Goal: Task Accomplishment & Management: Complete application form

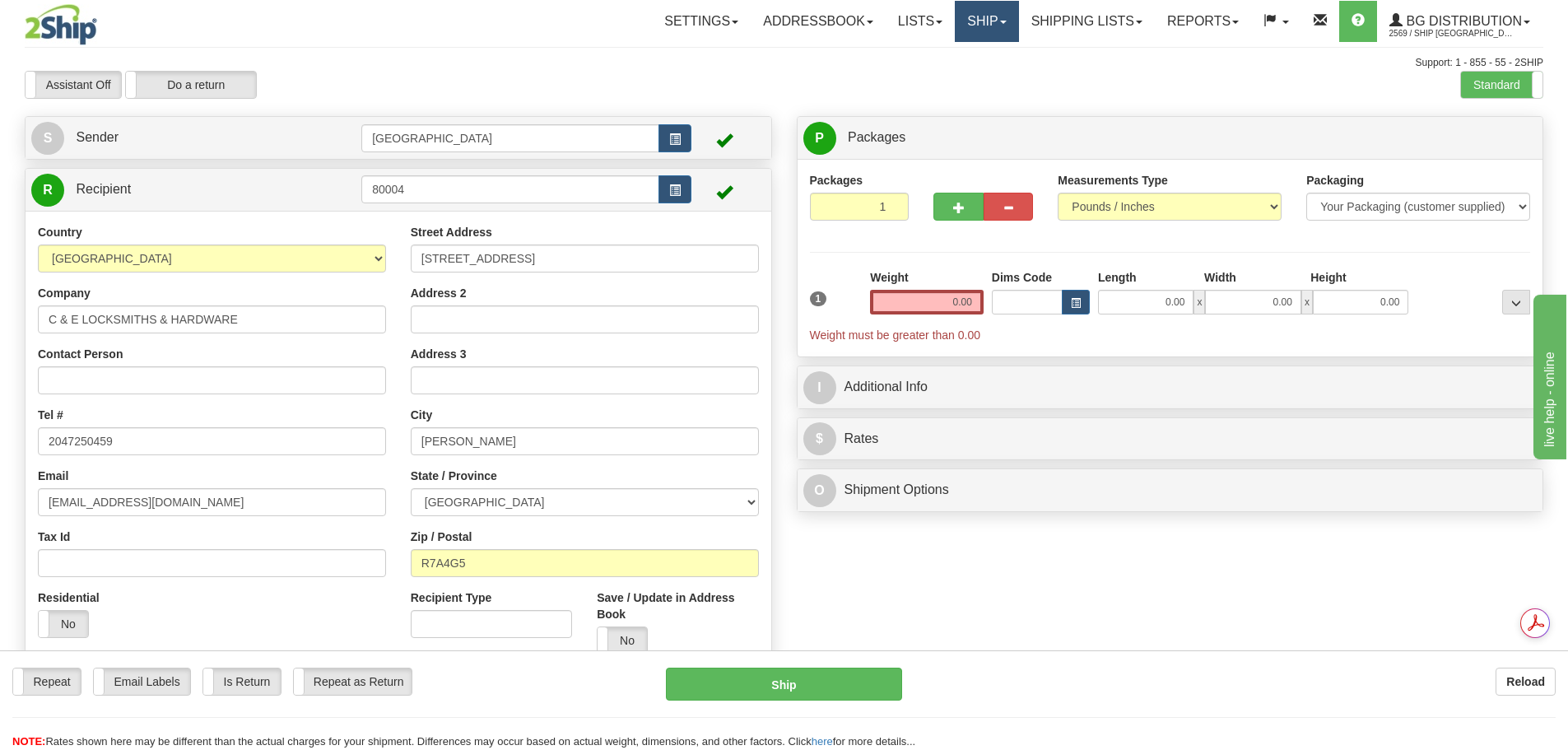
click at [991, 33] on link "Ship" at bounding box center [986, 21] width 63 height 41
click at [976, 55] on link "Ship Screen" at bounding box center [953, 57] width 130 height 21
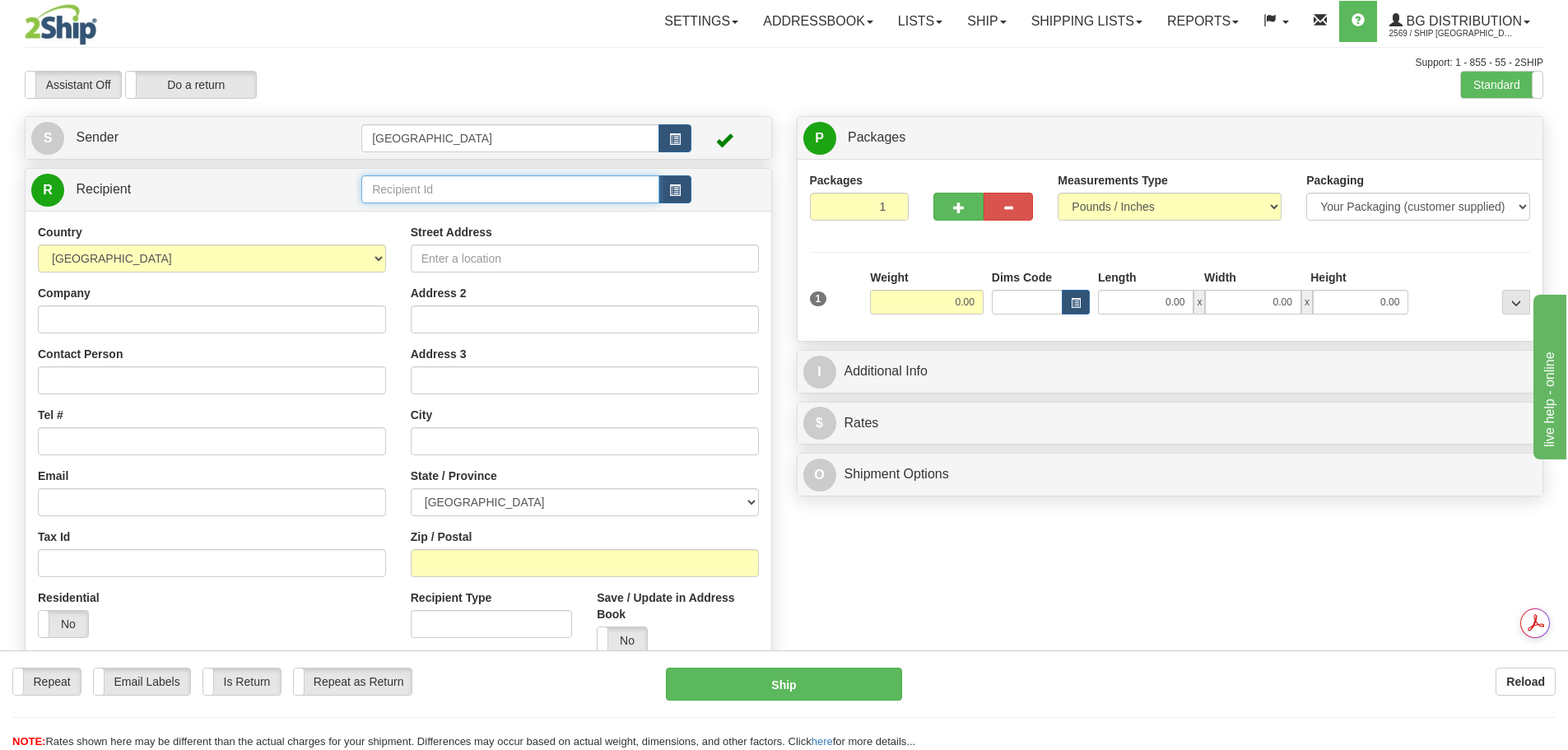
click at [506, 185] on input "text" at bounding box center [511, 189] width 298 height 28
click at [470, 192] on input "text" at bounding box center [511, 189] width 298 height 28
click at [396, 215] on div "80054" at bounding box center [508, 215] width 282 height 18
type input "80054"
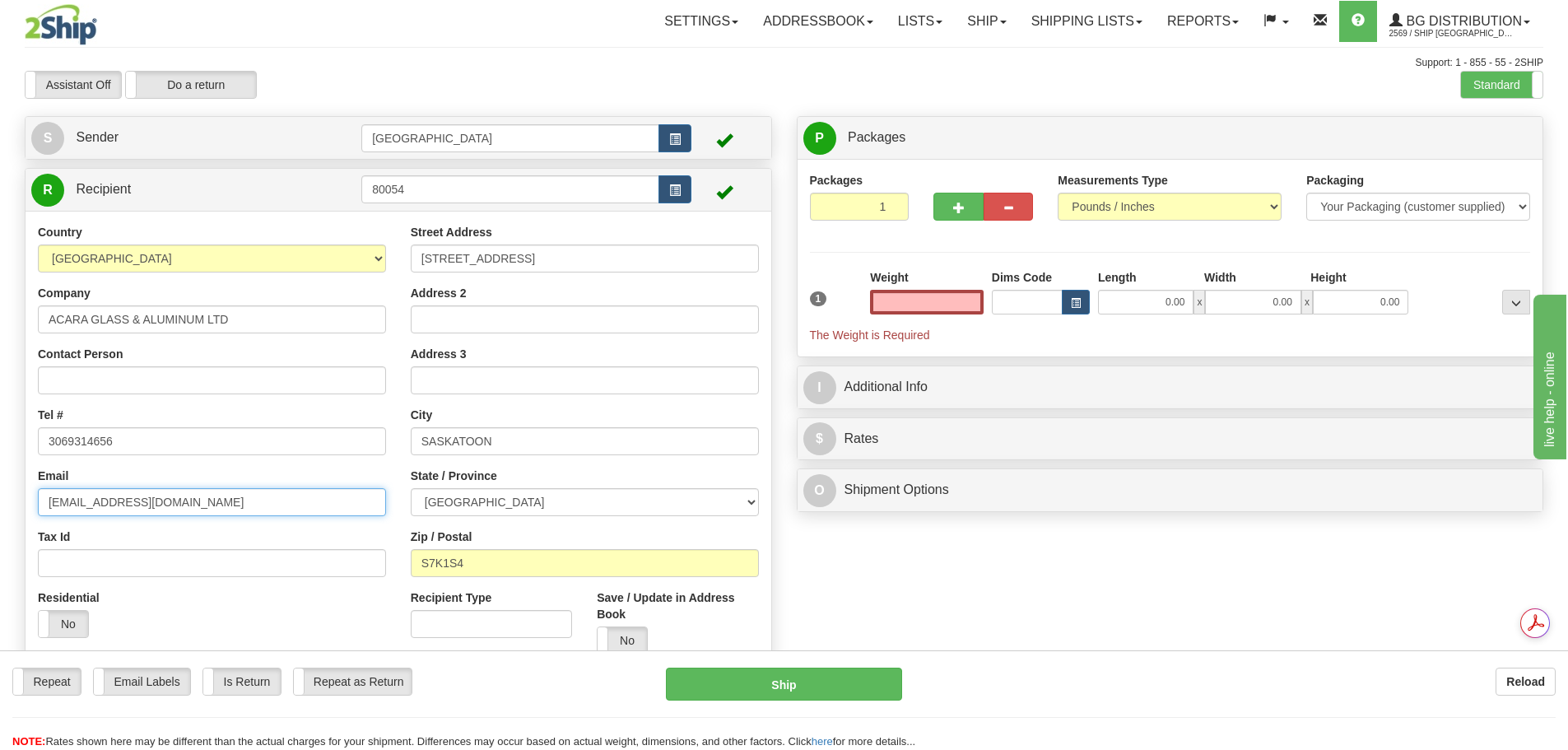
type input "0.00"
drag, startPoint x: 239, startPoint y: 495, endPoint x: 0, endPoint y: 515, distance: 239.8
click at [0, 515] on div "Toggle navigation Settings Shipping Preferences Fields Preferences New" at bounding box center [784, 386] width 1568 height 772
drag, startPoint x: 932, startPoint y: 307, endPoint x: 1085, endPoint y: 270, distance: 157.4
click at [1085, 270] on div "1 Weight 0.00 Dims Code 0.00" at bounding box center [1171, 306] width 730 height 74
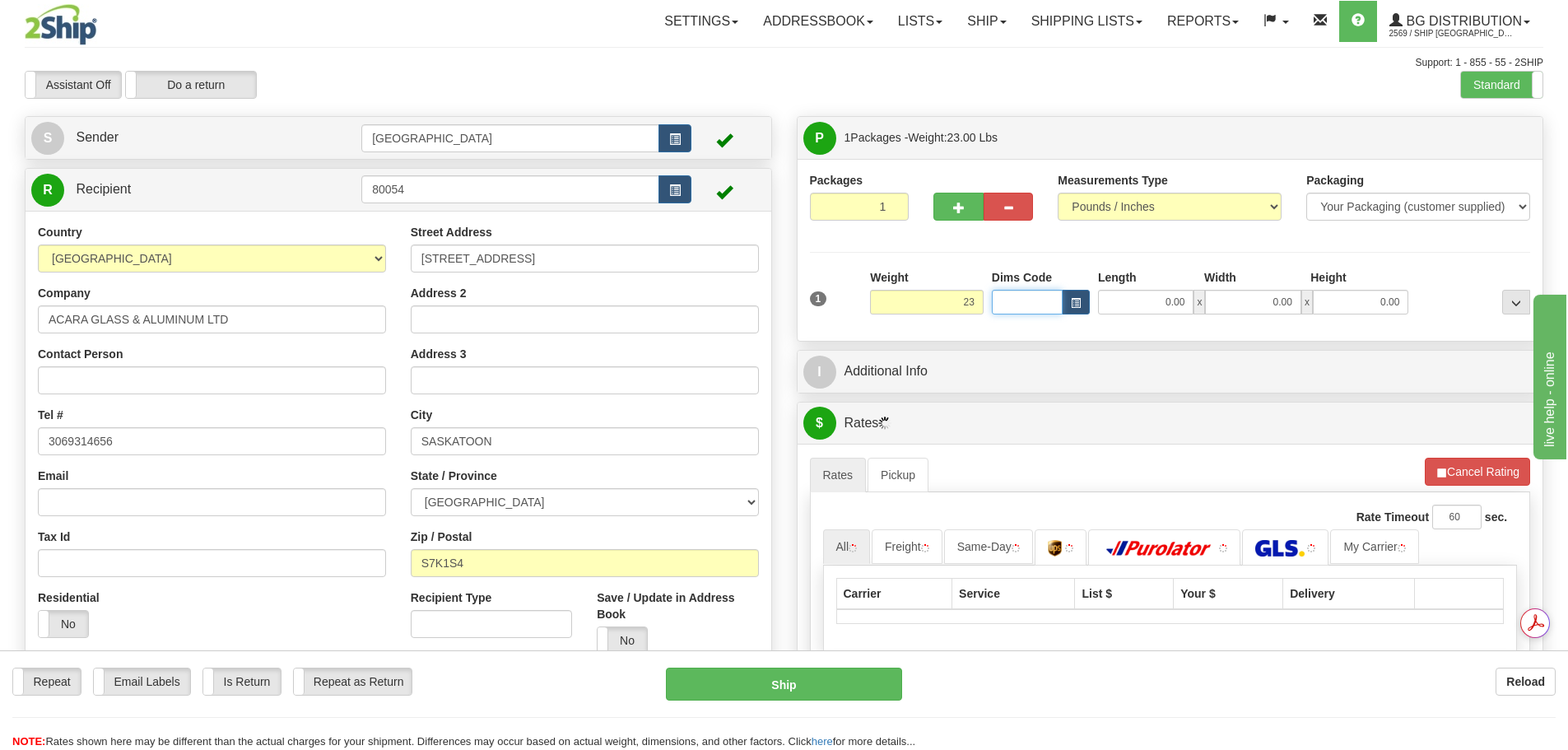
type input "23.00"
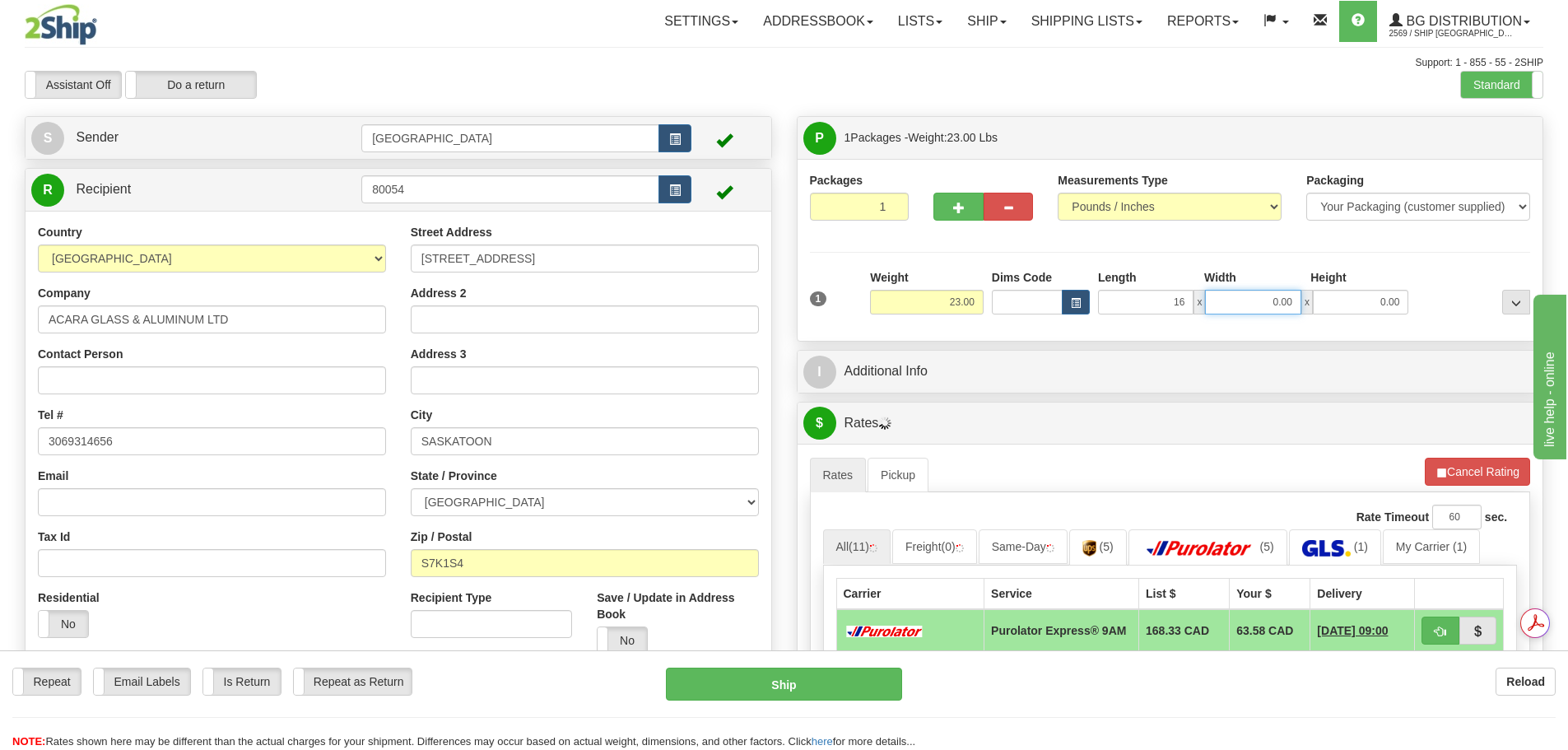
type input "16.00"
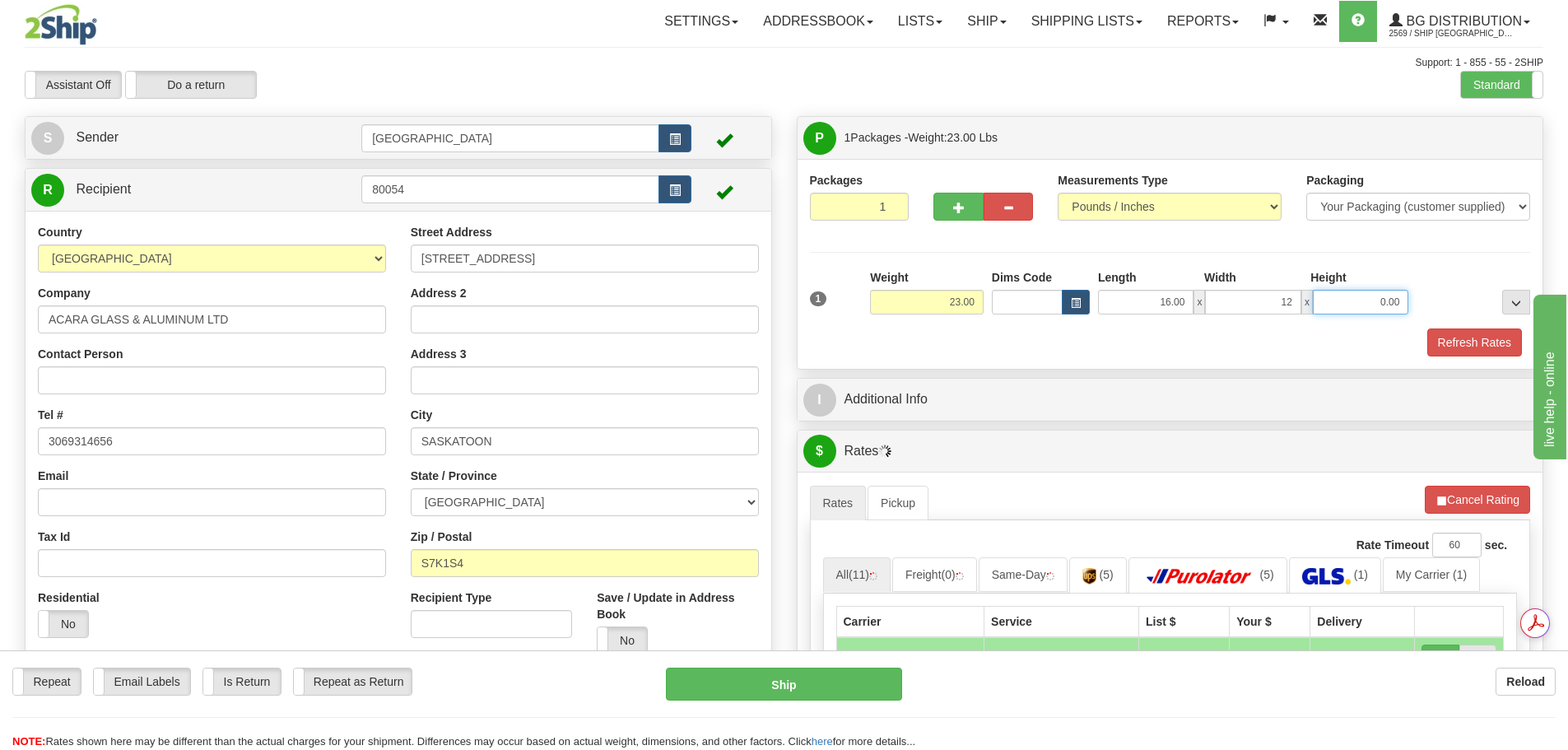
type input "12.00"
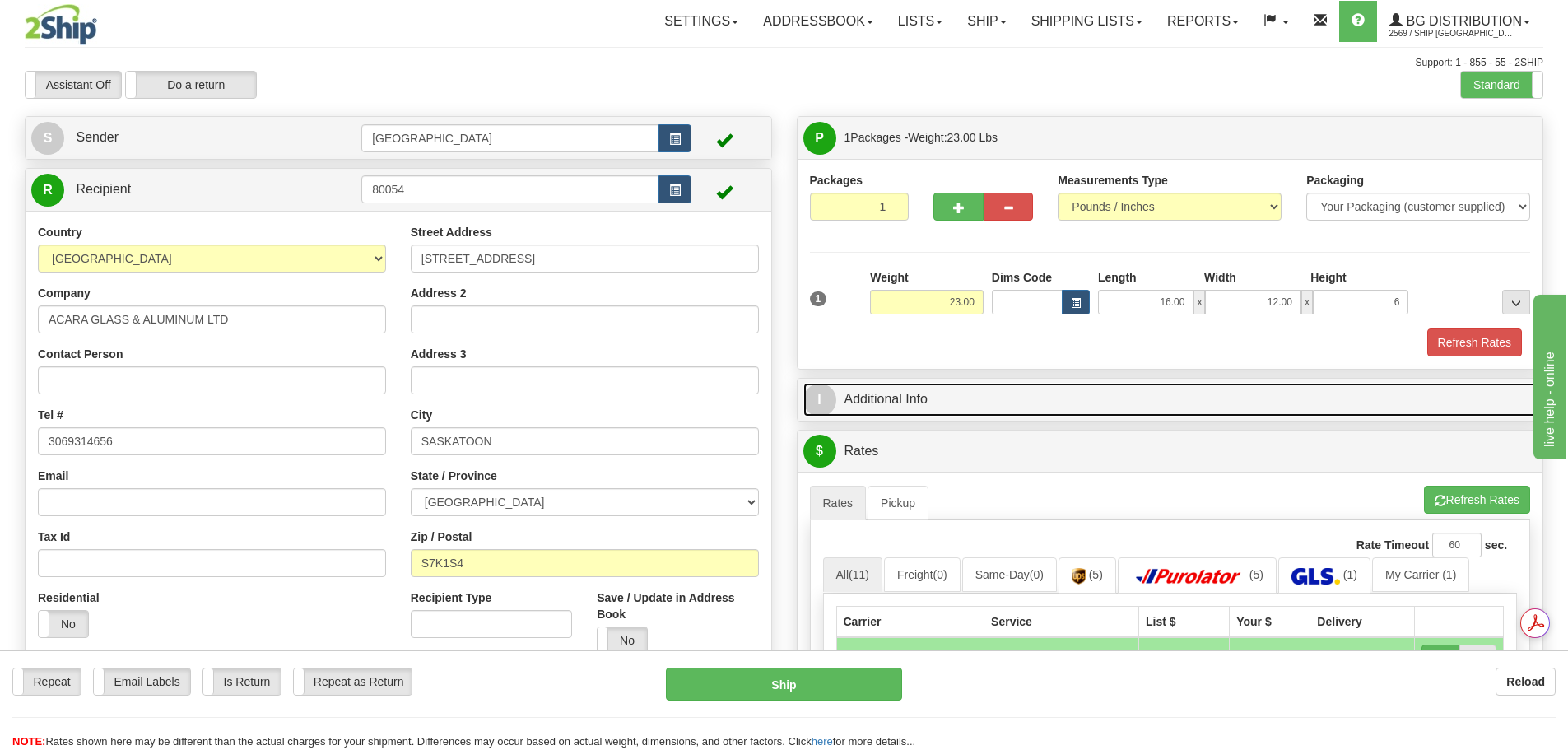
type input "6.00"
click at [1354, 393] on link "I Additional Info" at bounding box center [1170, 400] width 734 height 34
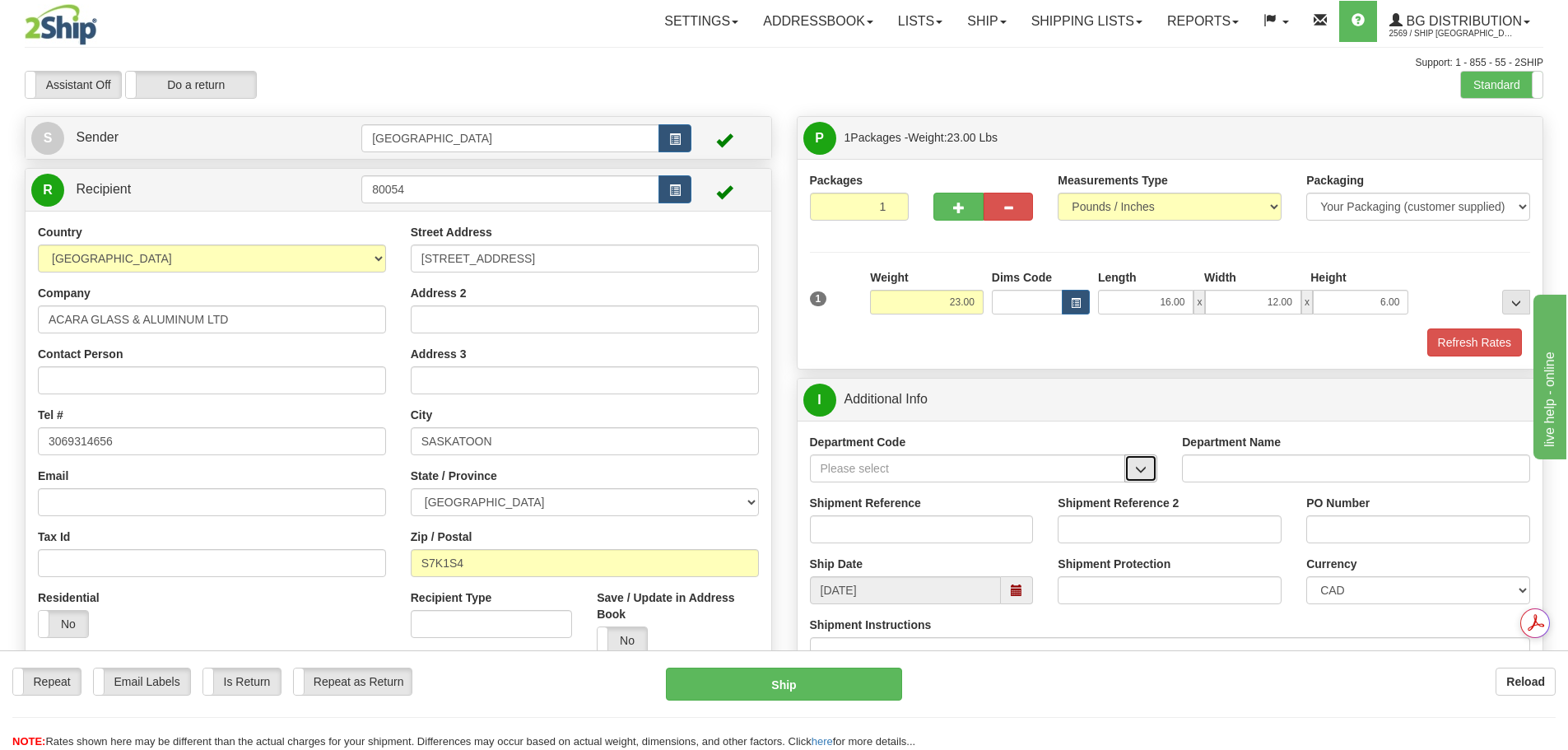
click at [1154, 478] on button "button" at bounding box center [1141, 468] width 33 height 28
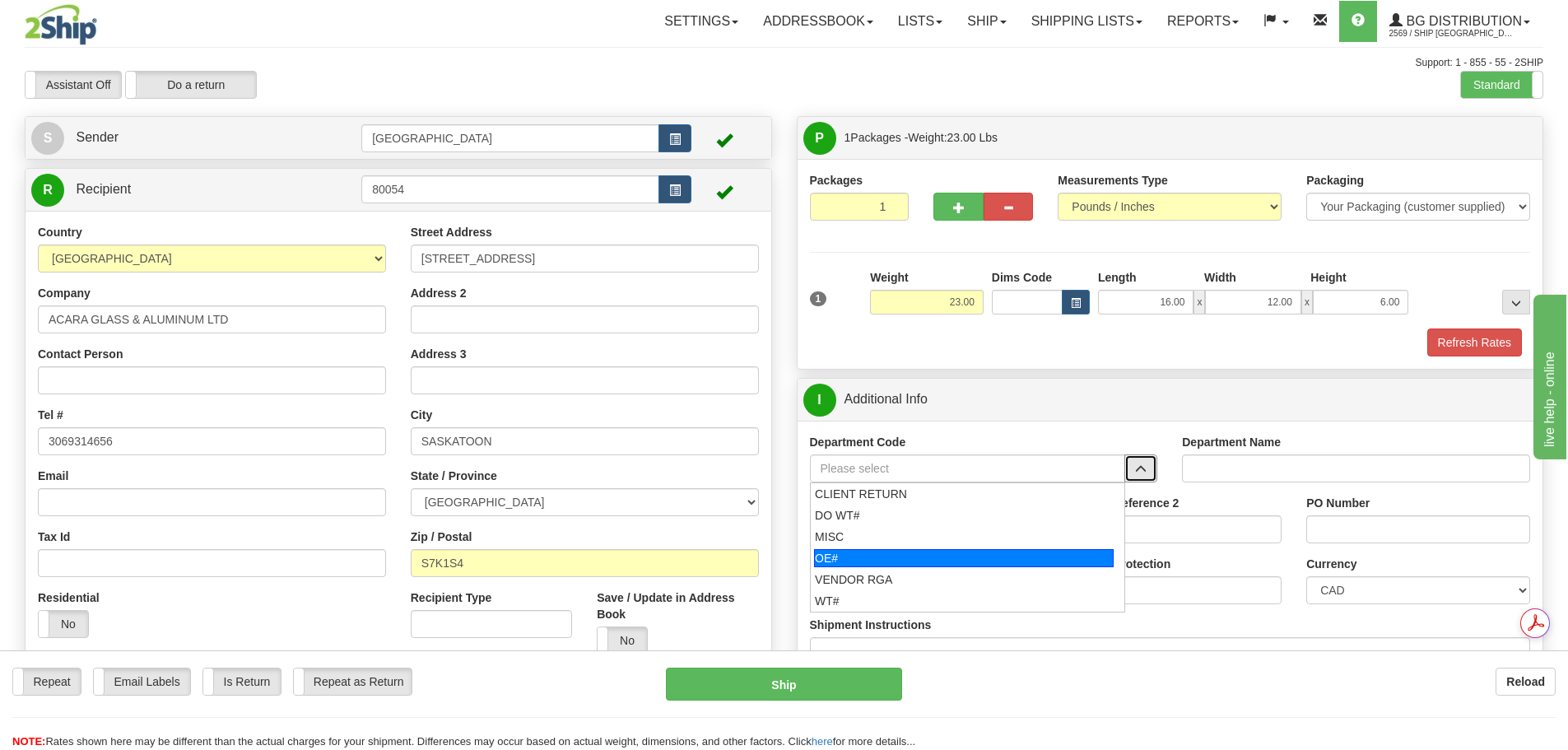
click at [1004, 561] on div "OE#" at bounding box center [964, 557] width 300 height 18
type input "OE#"
type input "ORDERS"
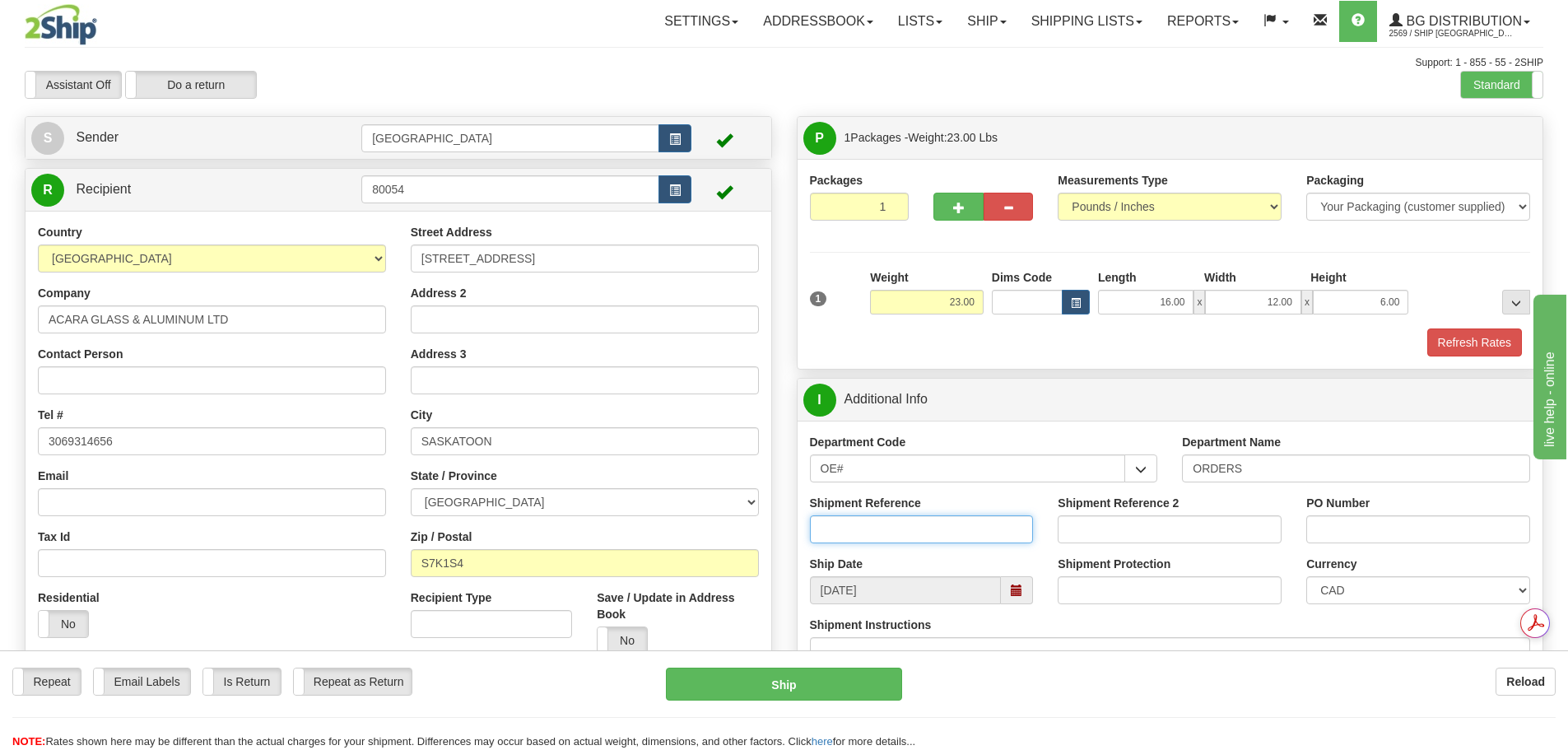
drag, startPoint x: 931, startPoint y: 532, endPoint x: 1580, endPoint y: 380, distance: 666.6
click at [931, 532] on input "Shipment Reference" at bounding box center [922, 529] width 224 height 28
type input "90040620-00"
drag, startPoint x: 1368, startPoint y: 532, endPoint x: 1283, endPoint y: 523, distance: 85.5
click at [1283, 523] on div "Shipment Reference 90040620-00 Shipment Reference 2 PO Number 30393-1" at bounding box center [1170, 525] width 746 height 61
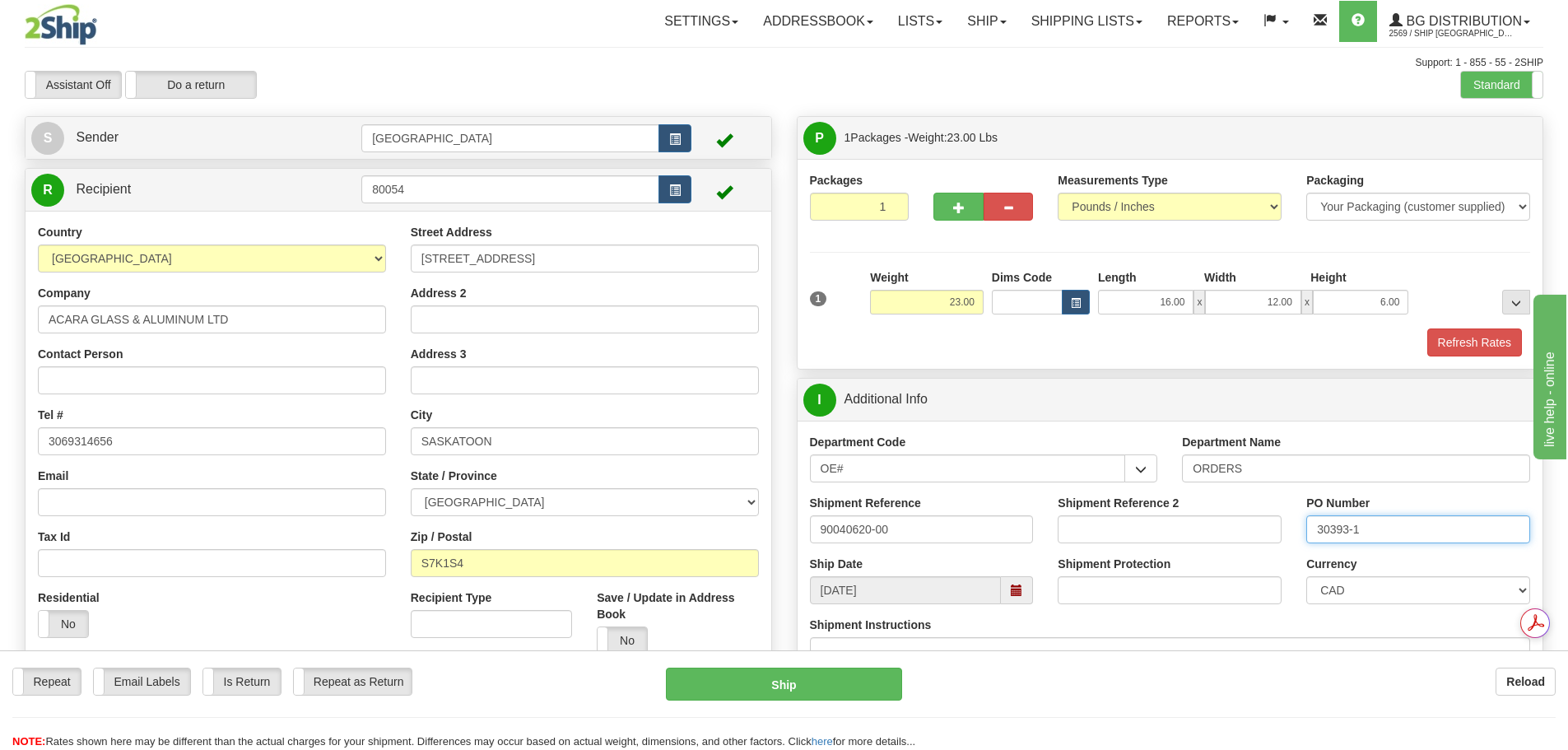
click at [1409, 538] on input "30393-1" at bounding box center [1418, 529] width 224 height 28
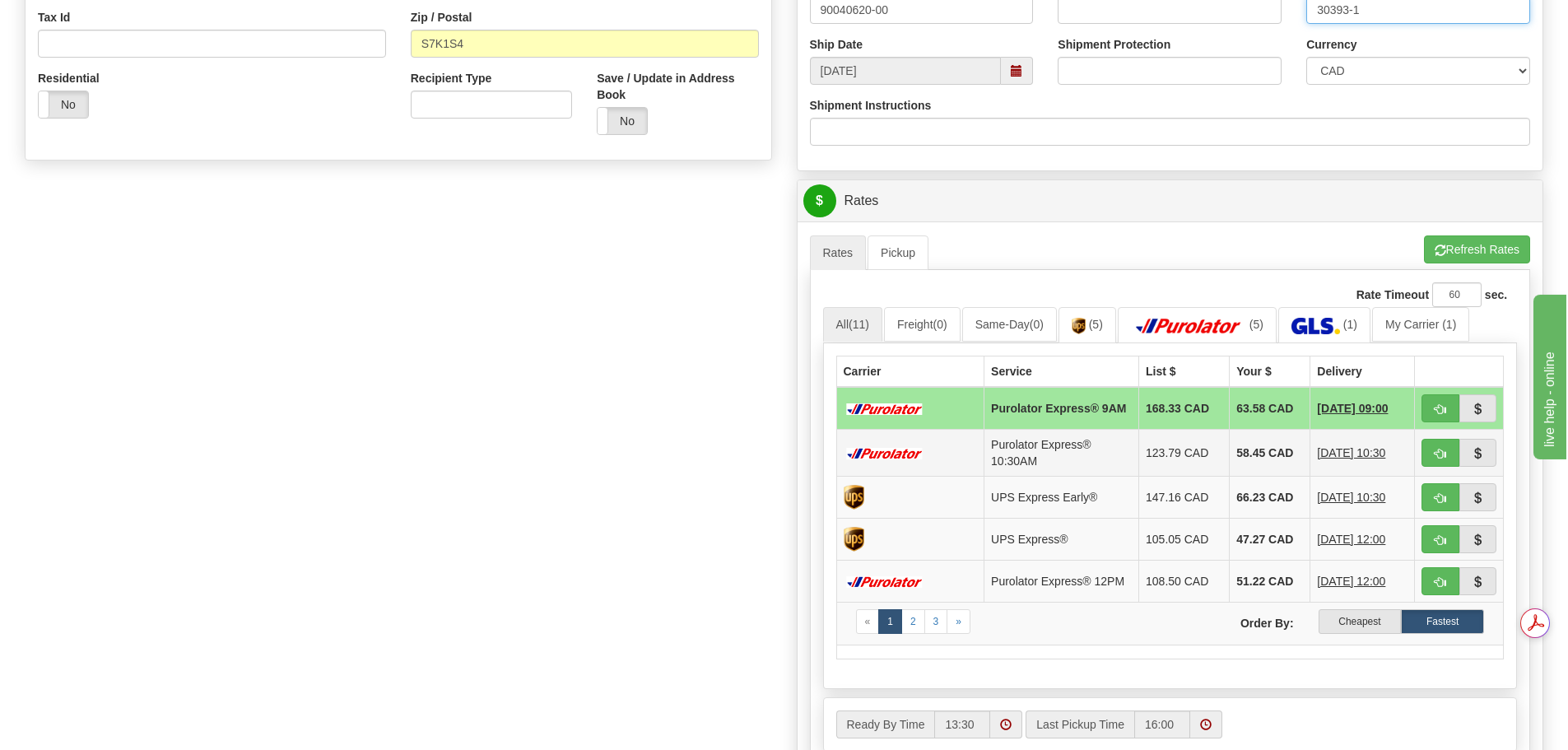
scroll to position [741, 0]
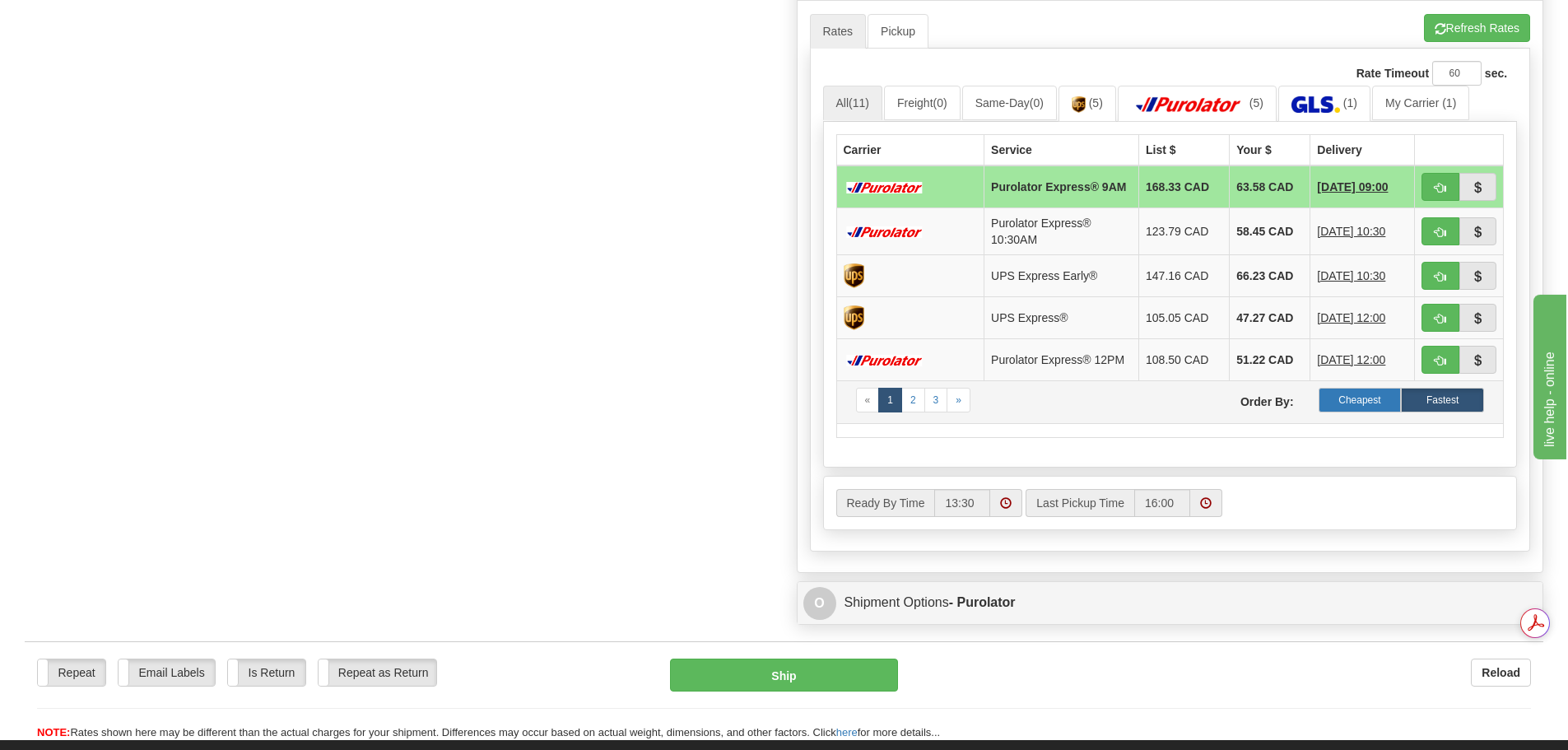
type input "30393-1"
click at [1351, 412] on label "Cheapest" at bounding box center [1360, 400] width 83 height 24
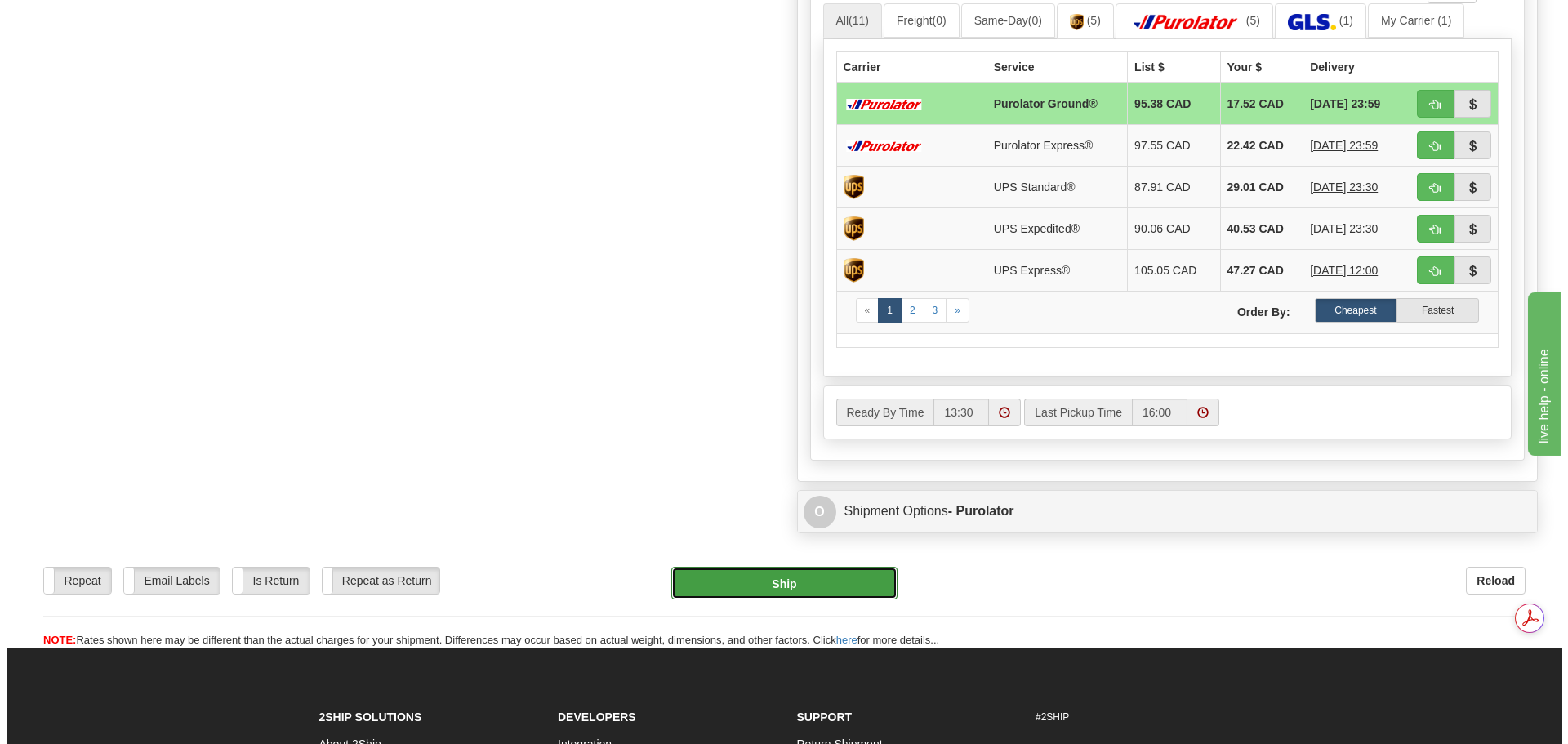
scroll to position [0, 0]
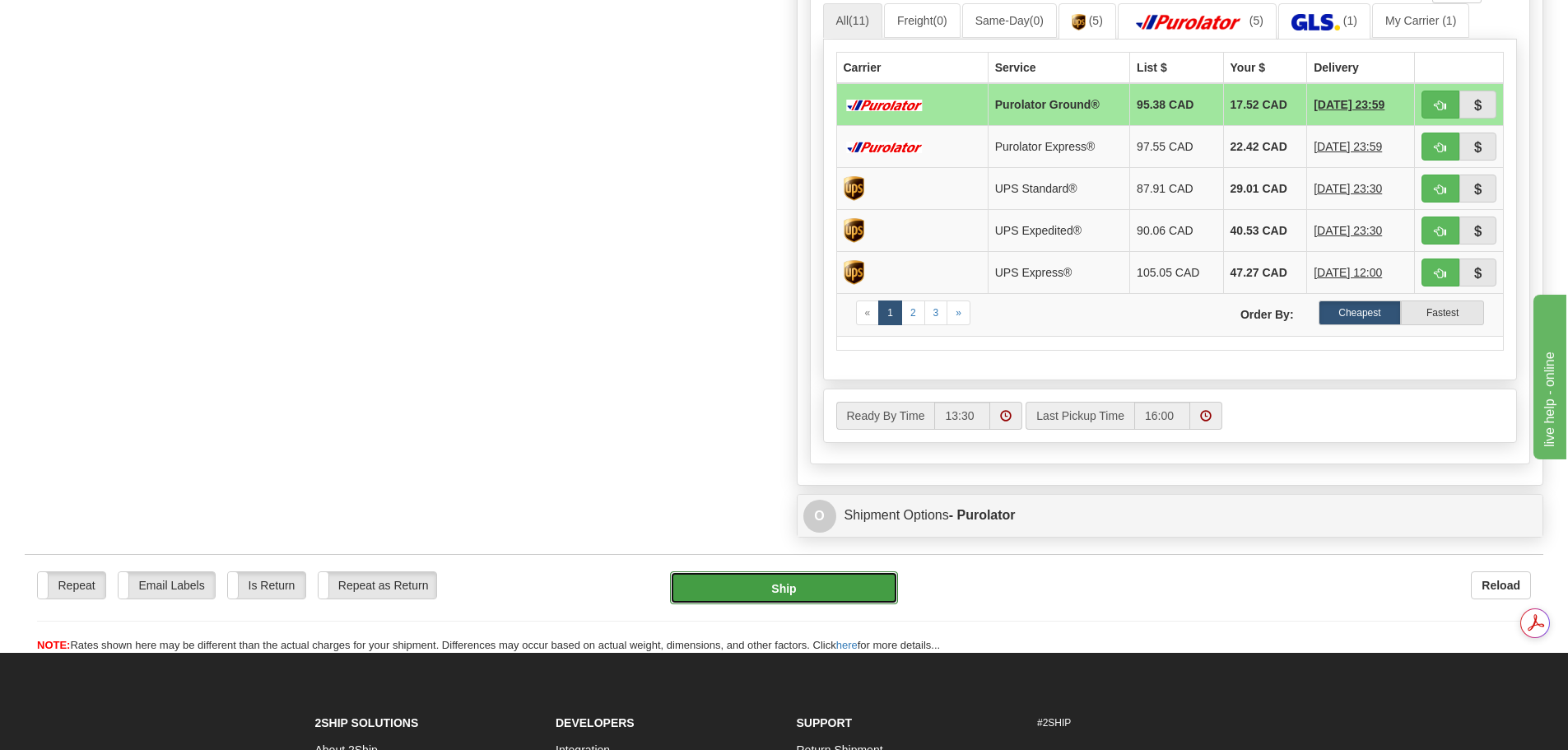
click at [796, 589] on button "Ship" at bounding box center [784, 588] width 228 height 33
type input "260"
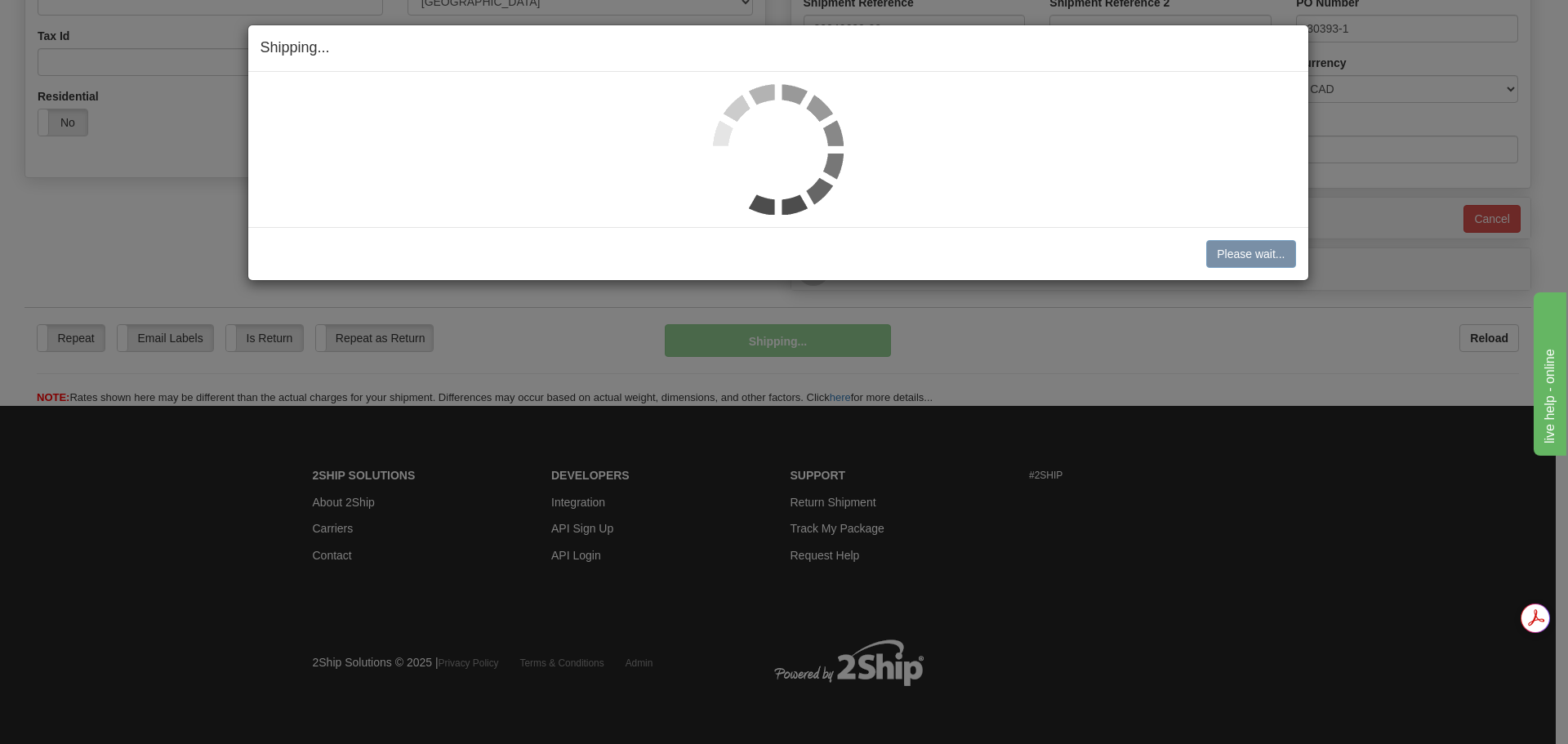
scroll to position [497, 0]
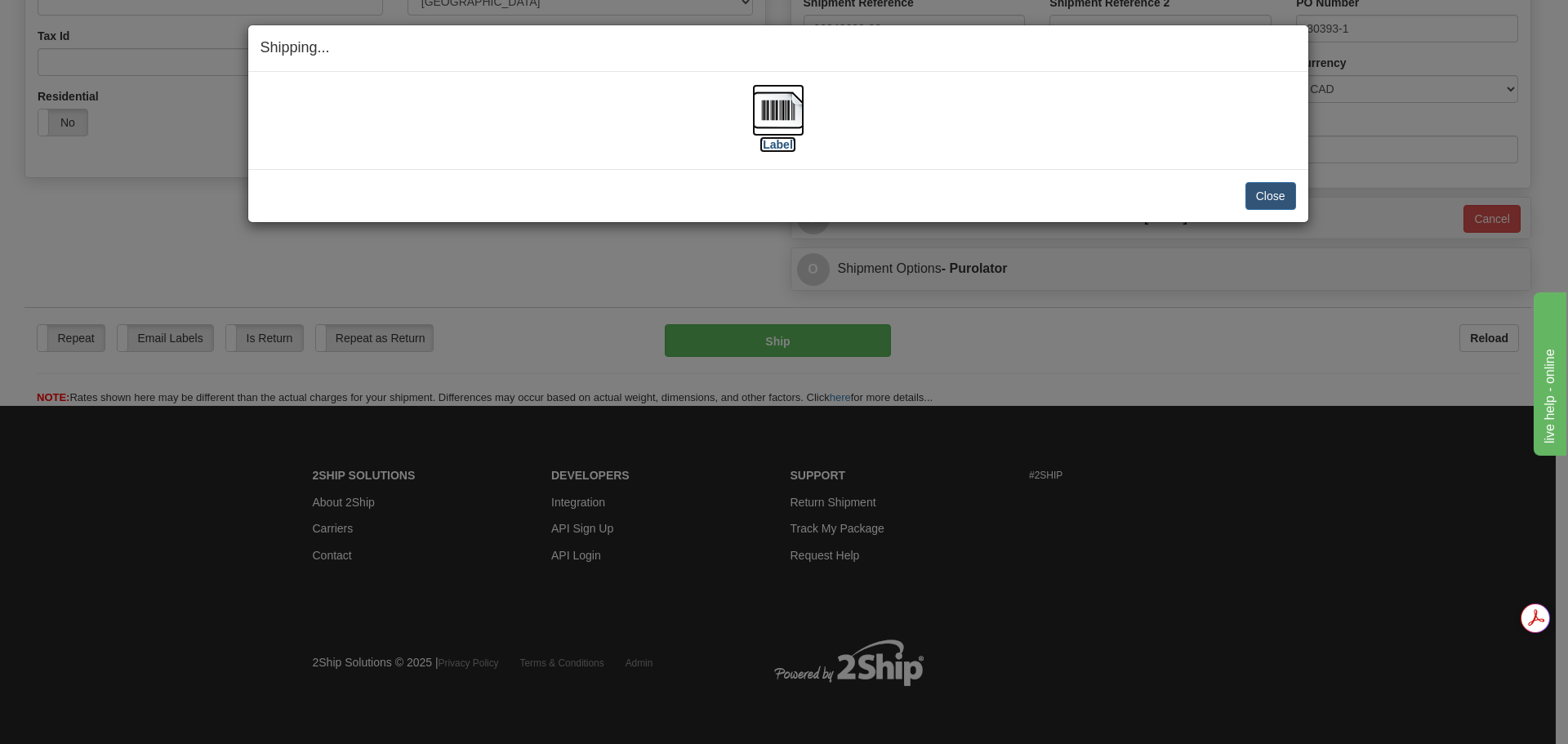
click at [782, 117] on img at bounding box center [778, 110] width 52 height 52
click at [1253, 192] on button "Close" at bounding box center [1271, 196] width 50 height 28
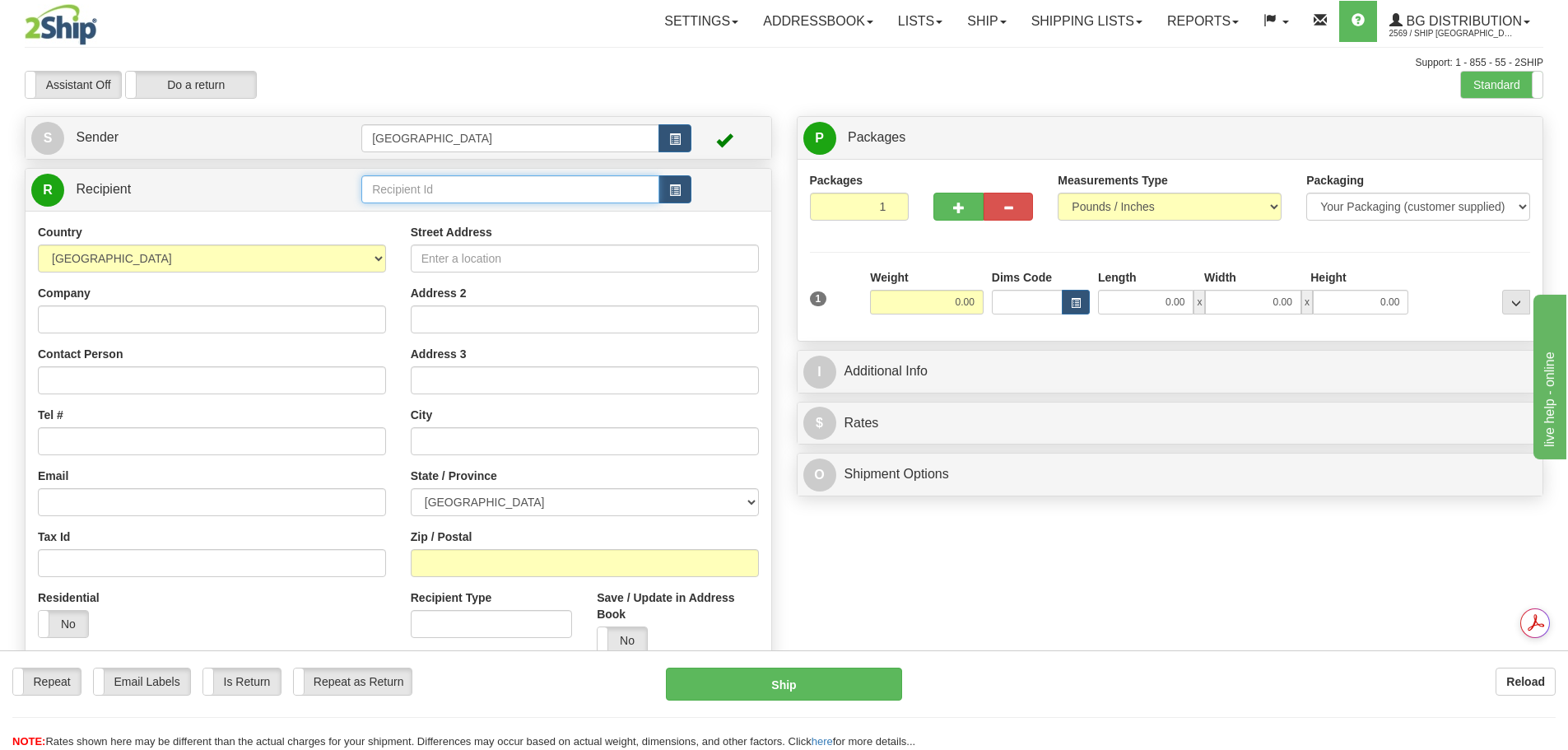
click at [554, 187] on input "text" at bounding box center [511, 189] width 298 height 28
click at [380, 214] on div "80081" at bounding box center [508, 215] width 282 height 18
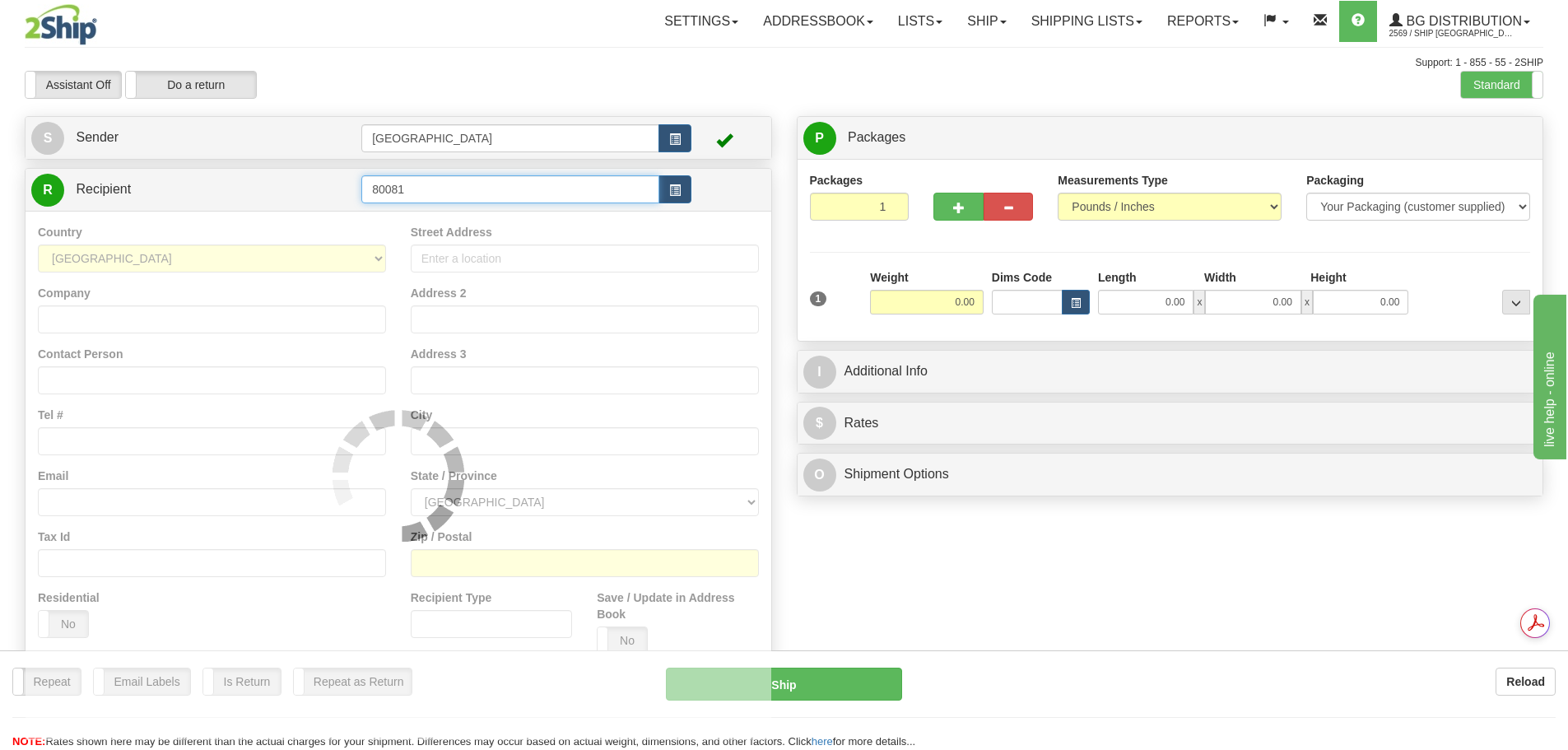
type input "80081"
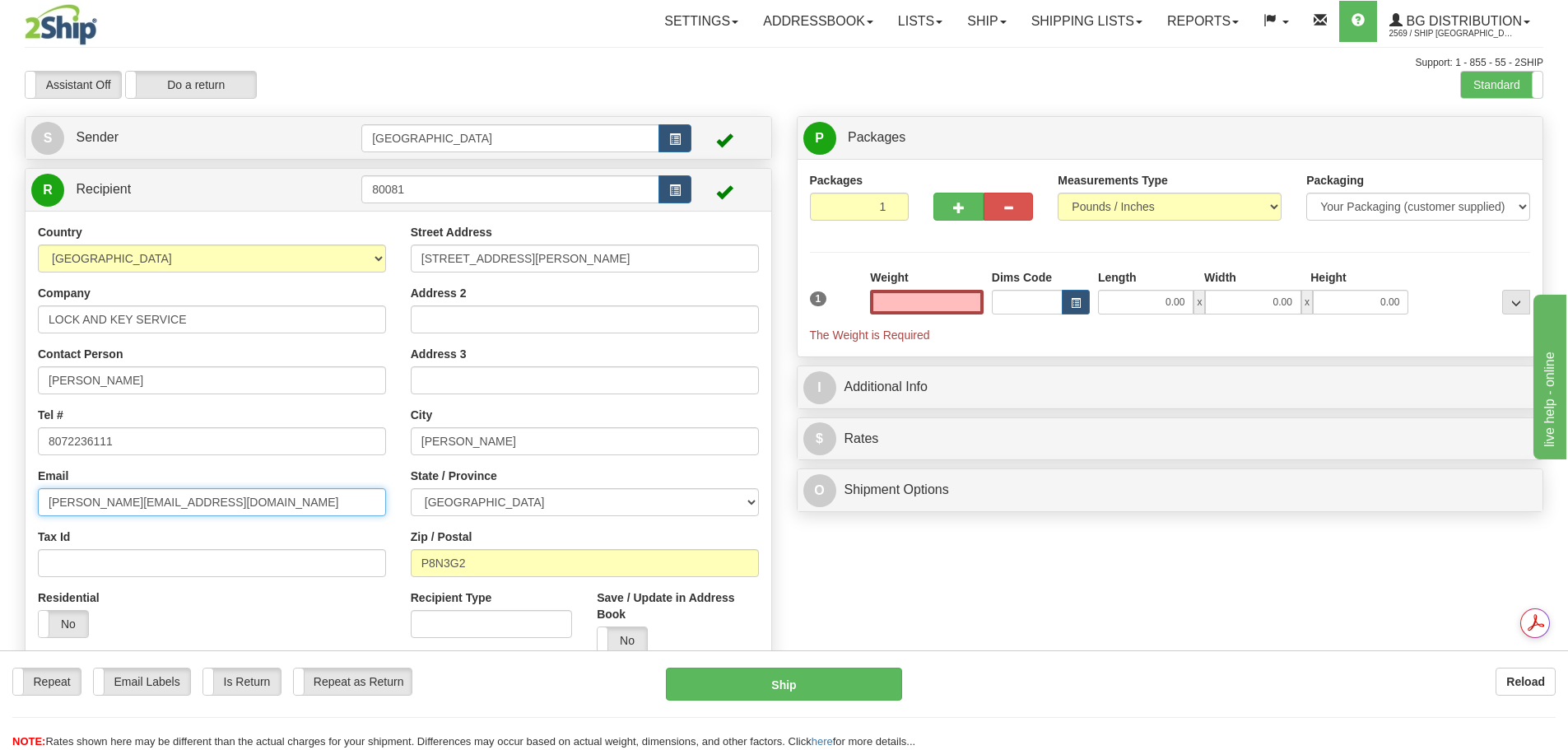
type input "0.00"
drag, startPoint x: 207, startPoint y: 500, endPoint x: 49, endPoint y: 479, distance: 159.4
click at [2, 468] on div "Toggle navigation Settings Shipping Preferences Fields Preferences New" at bounding box center [784, 386] width 1568 height 772
drag, startPoint x: 1081, startPoint y: 286, endPoint x: 1152, endPoint y: 281, distance: 71.2
click at [1150, 281] on div "1 Weight 0.00 Dims Code 0.00" at bounding box center [1171, 306] width 730 height 74
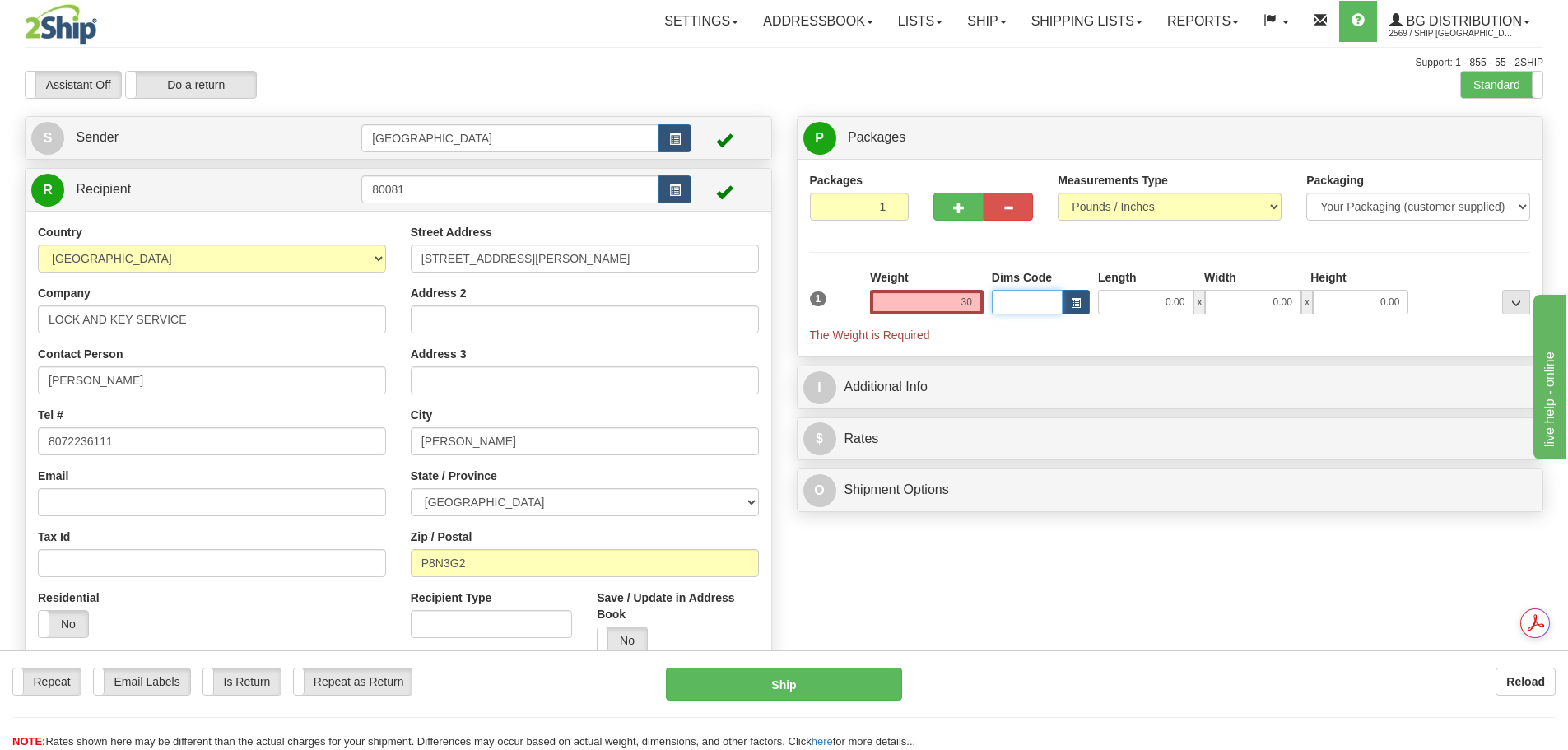
type input "30.00"
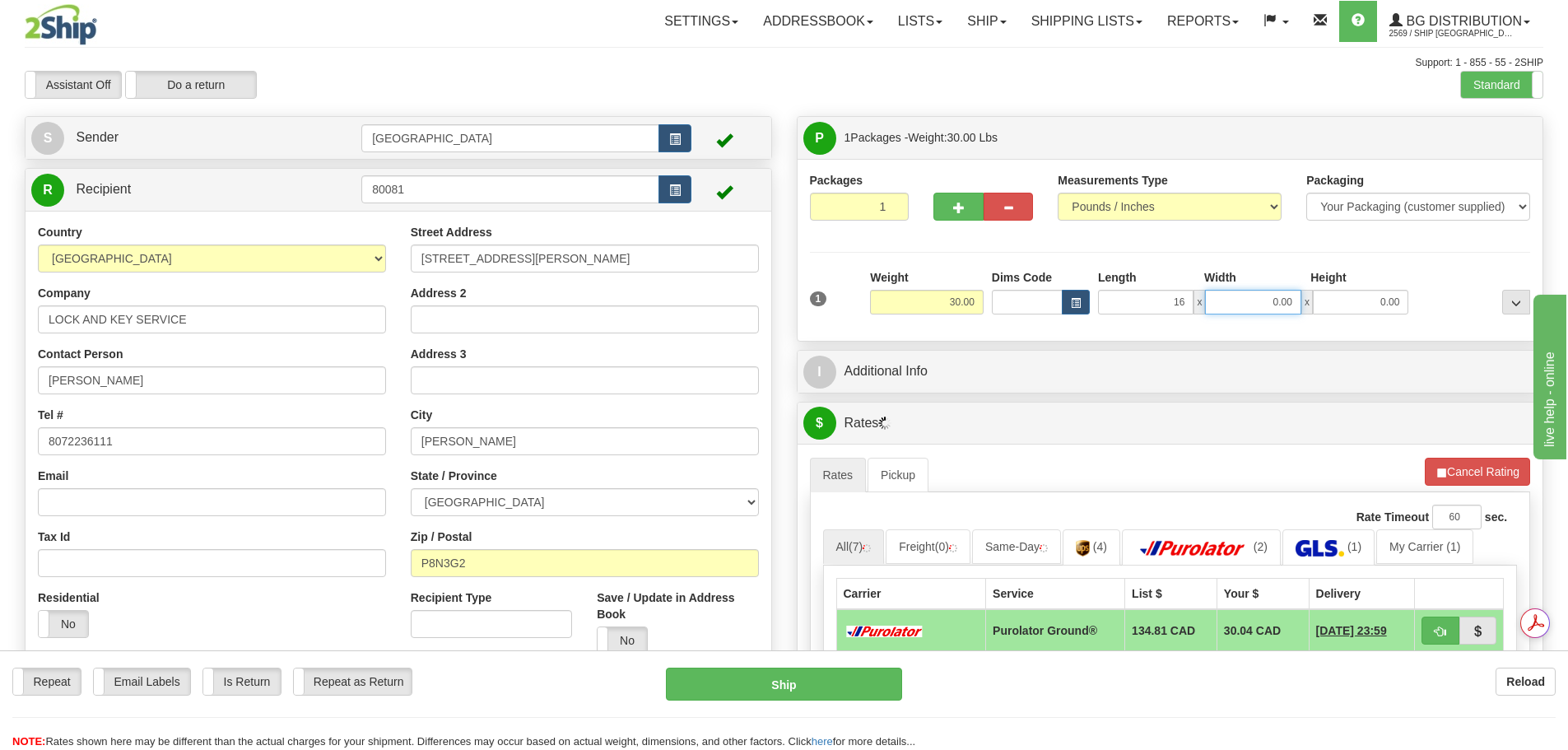
type input "16.00"
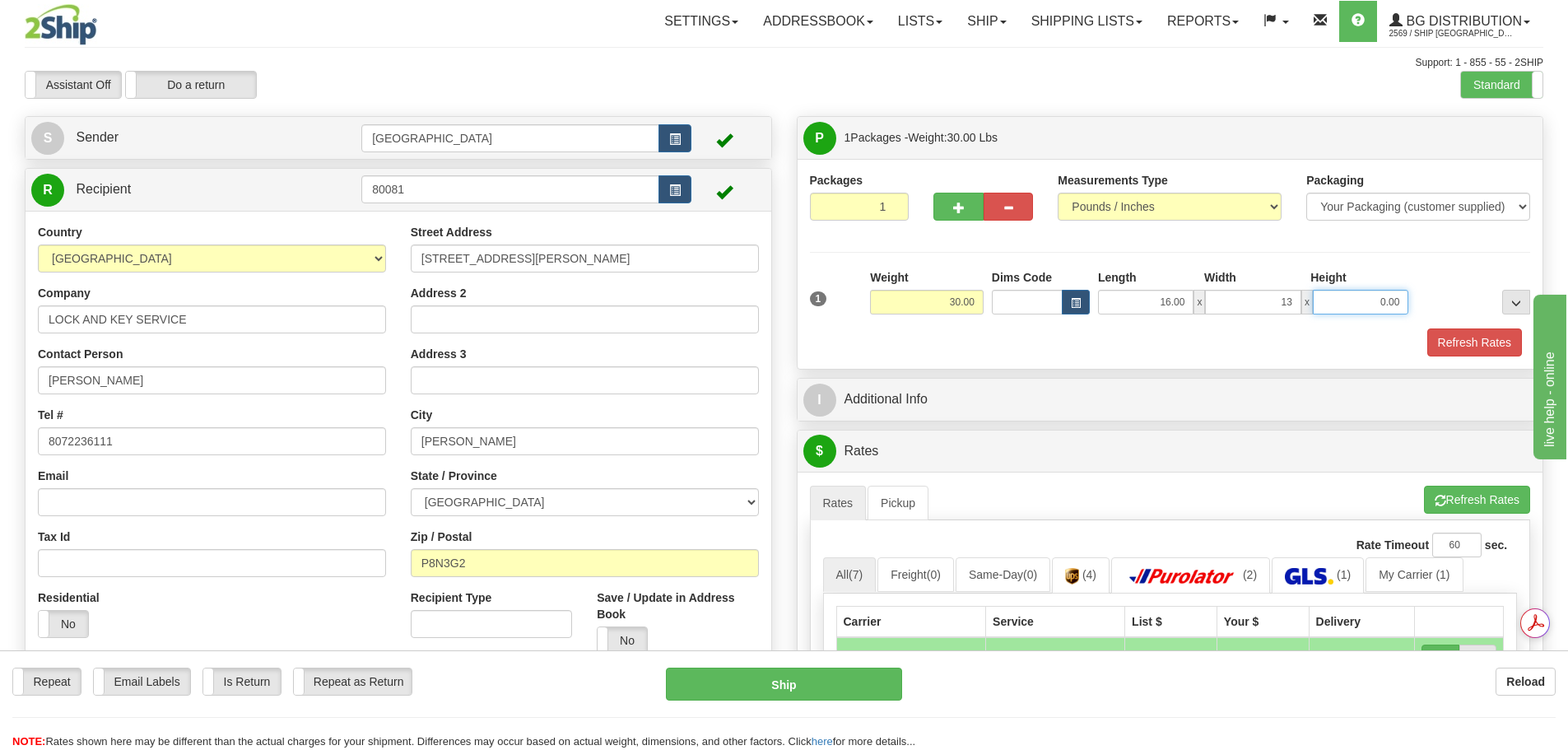
type input "13.00"
type input "10.00"
click at [1464, 351] on button "Refresh Rates" at bounding box center [1474, 342] width 94 height 28
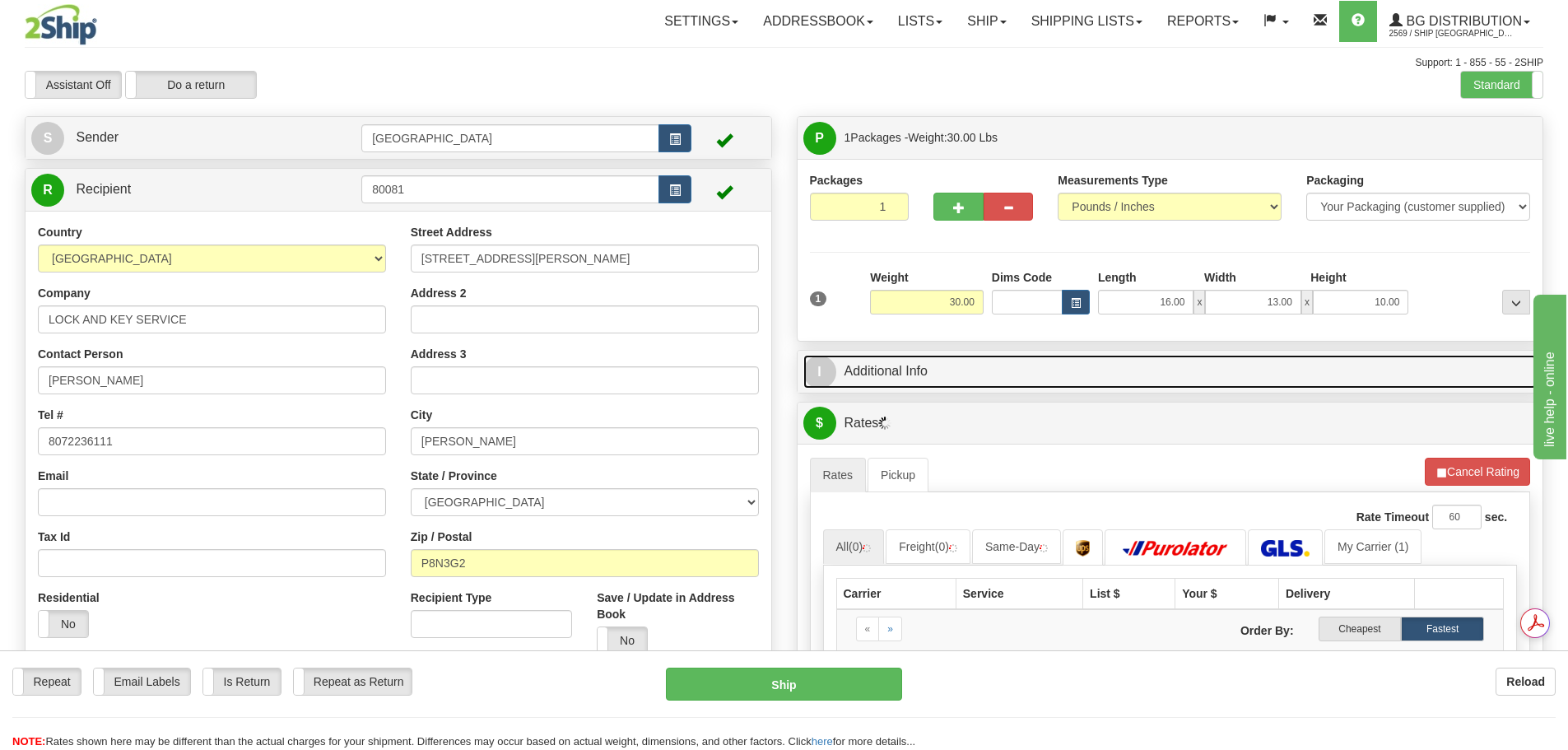
click at [1060, 383] on link "I Additional Info" at bounding box center [1170, 372] width 734 height 34
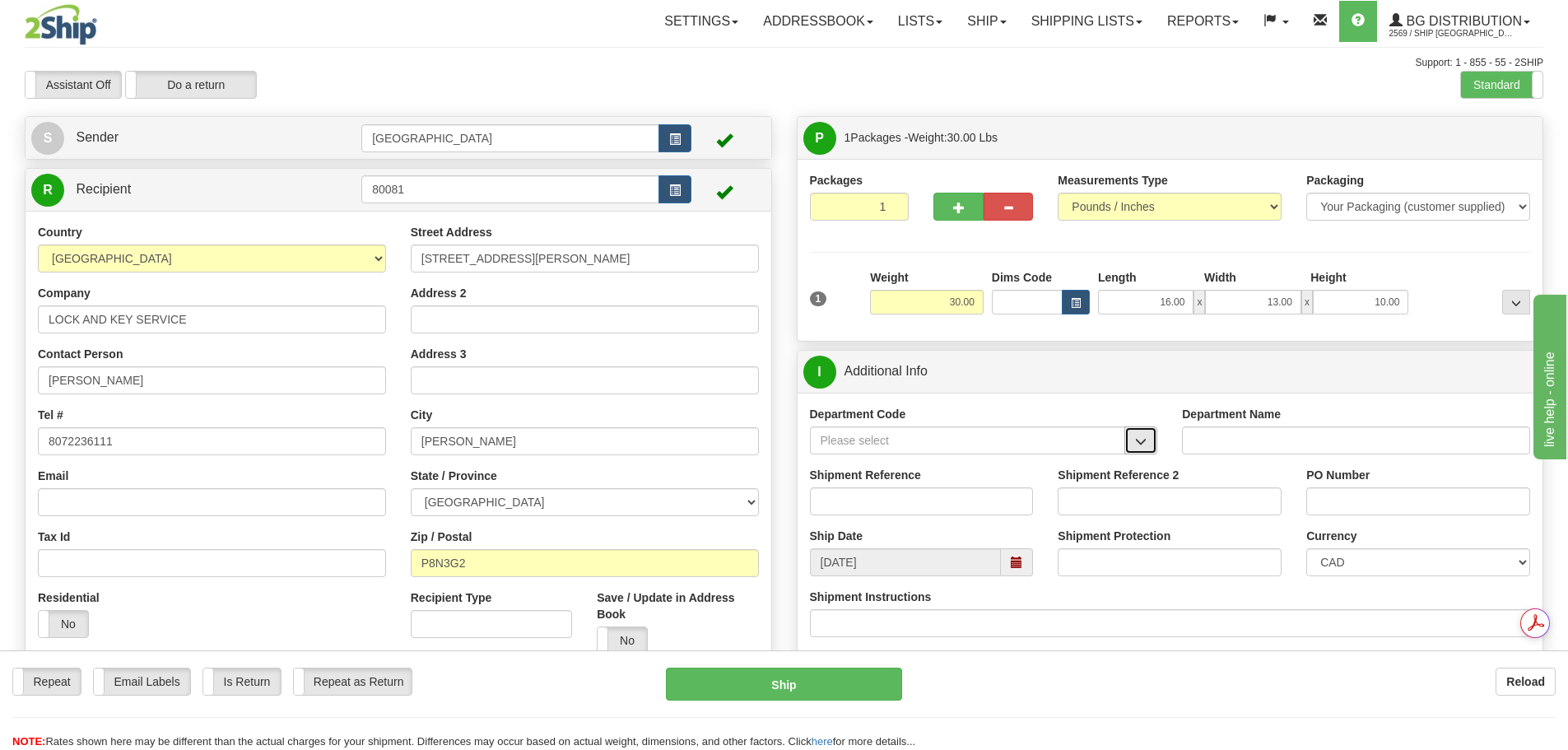
click at [1150, 447] on button "button" at bounding box center [1141, 440] width 33 height 28
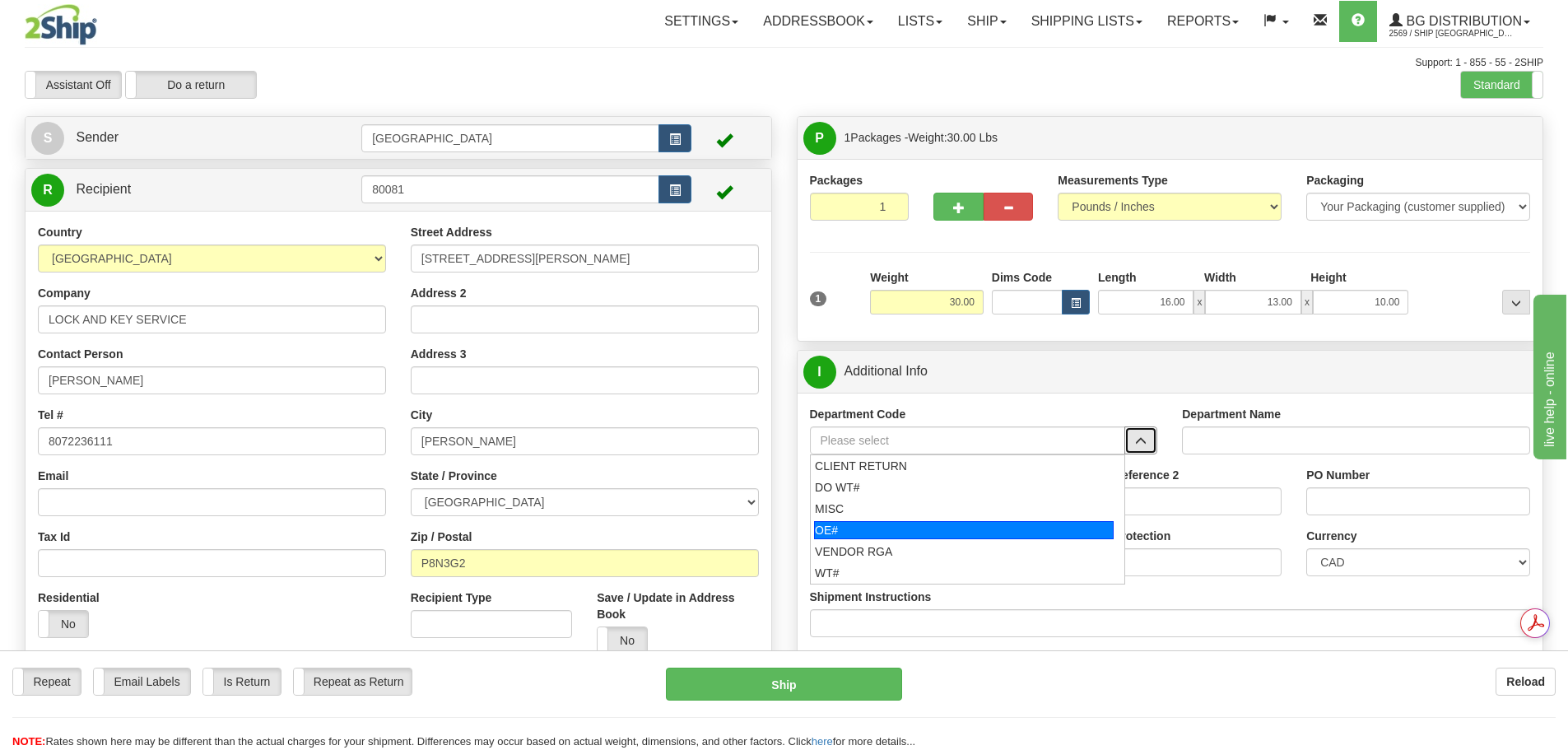
click at [997, 524] on div "OE#" at bounding box center [964, 530] width 300 height 18
type input "OE#"
type input "ORDERS"
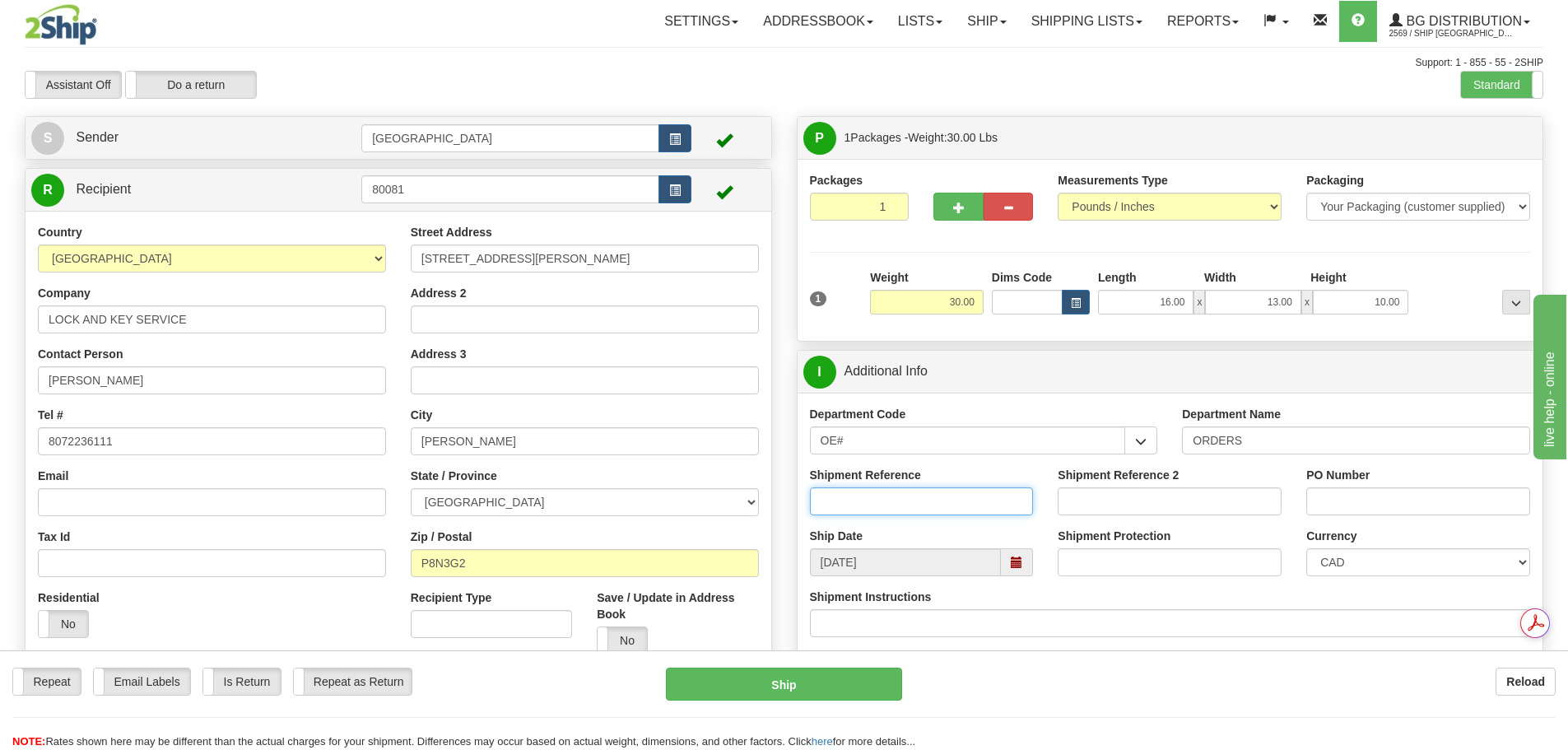
click at [947, 512] on input "Shipment Reference" at bounding box center [922, 501] width 224 height 28
type input "90040884-00"
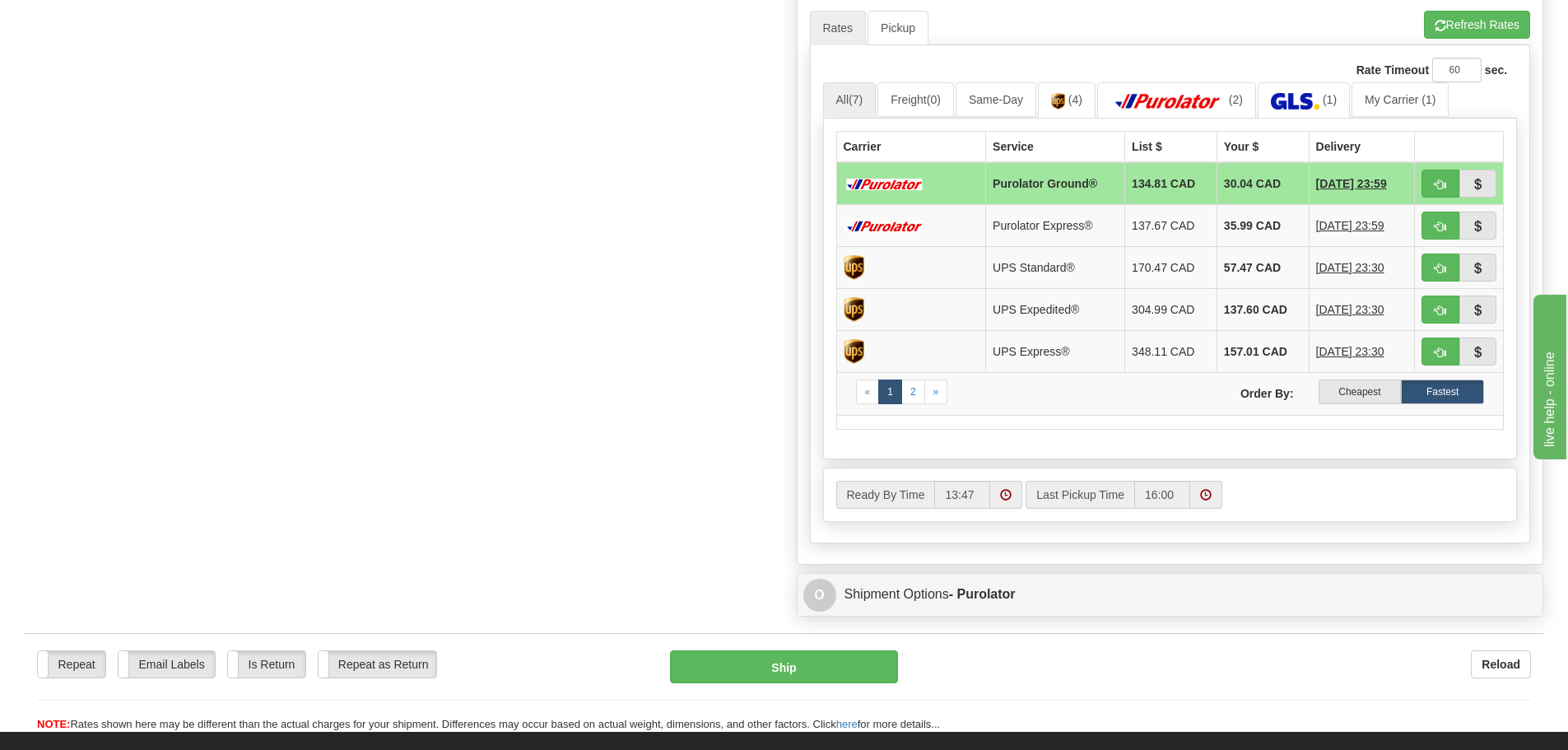
scroll to position [741, 0]
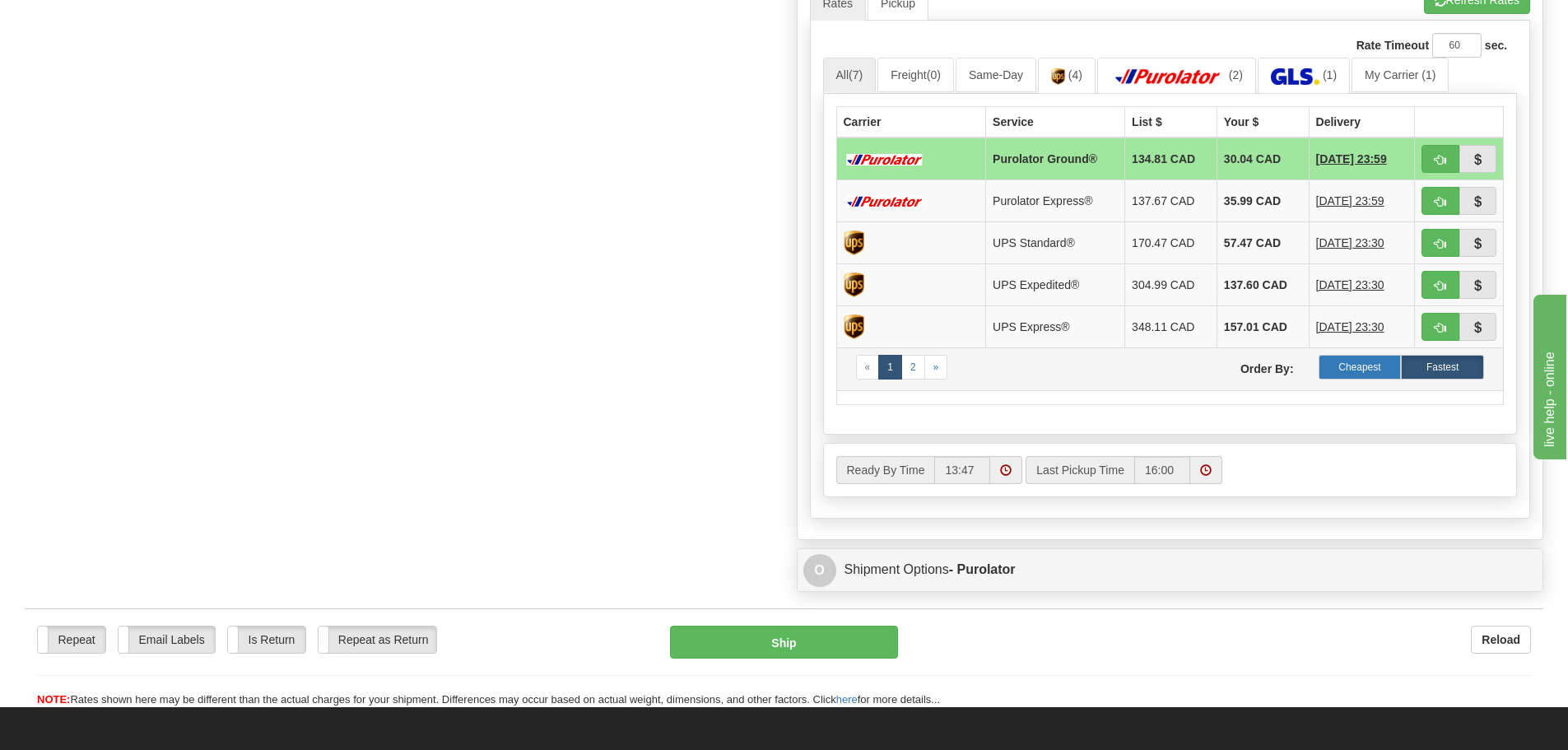
type input "MNR"
click at [1365, 367] on label "Cheapest" at bounding box center [1360, 367] width 83 height 24
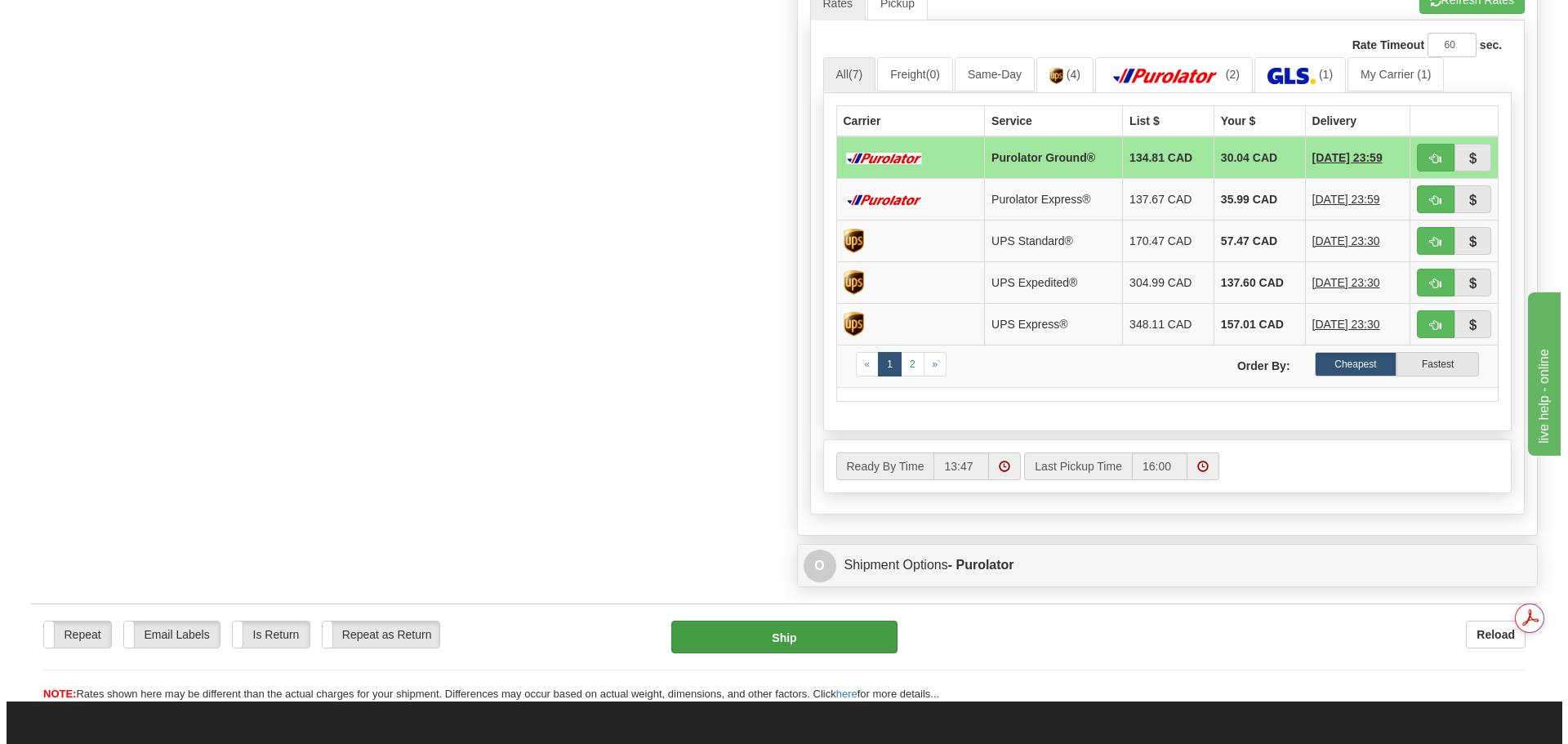
scroll to position [0, 0]
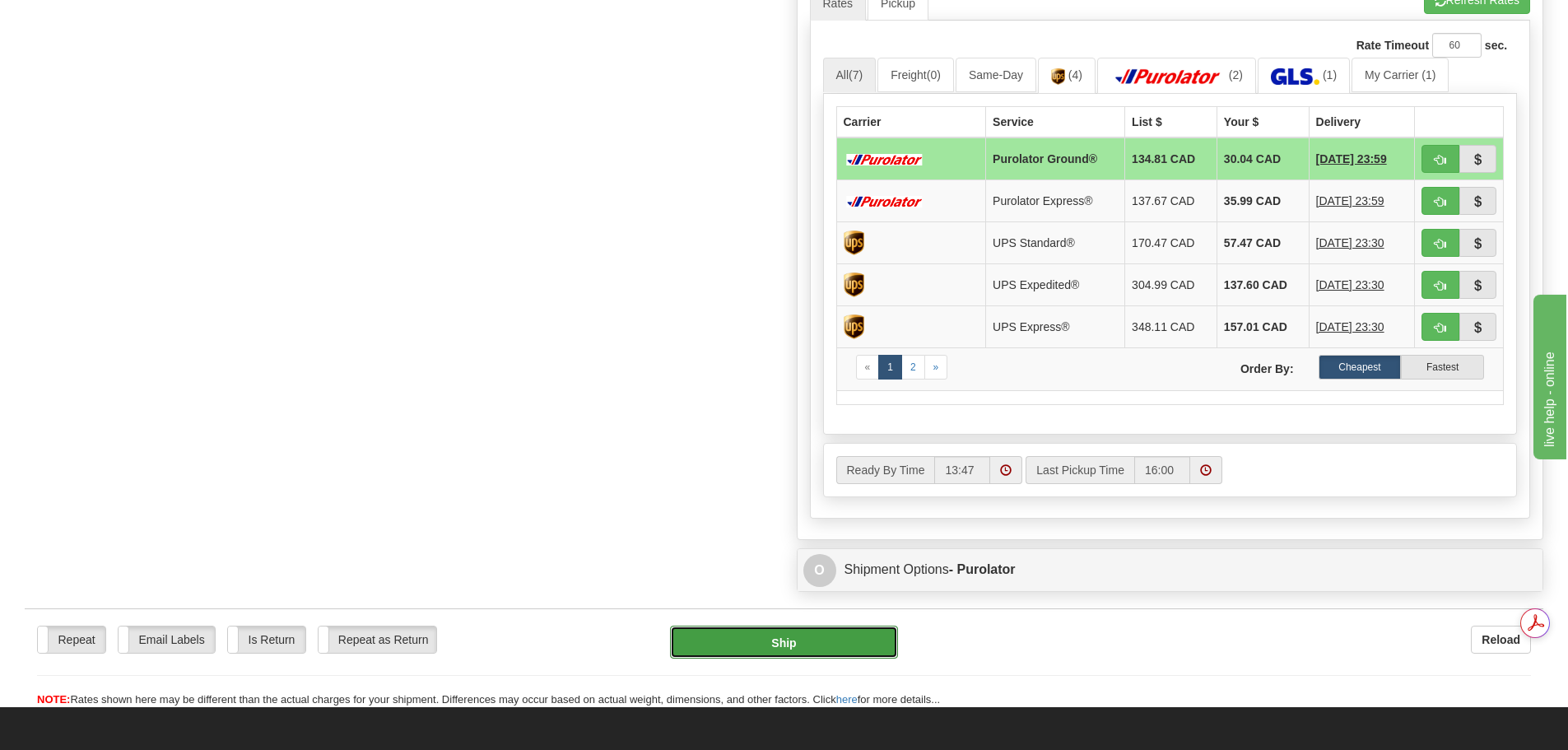
click at [729, 647] on button "Ship" at bounding box center [784, 642] width 228 height 33
type input "260"
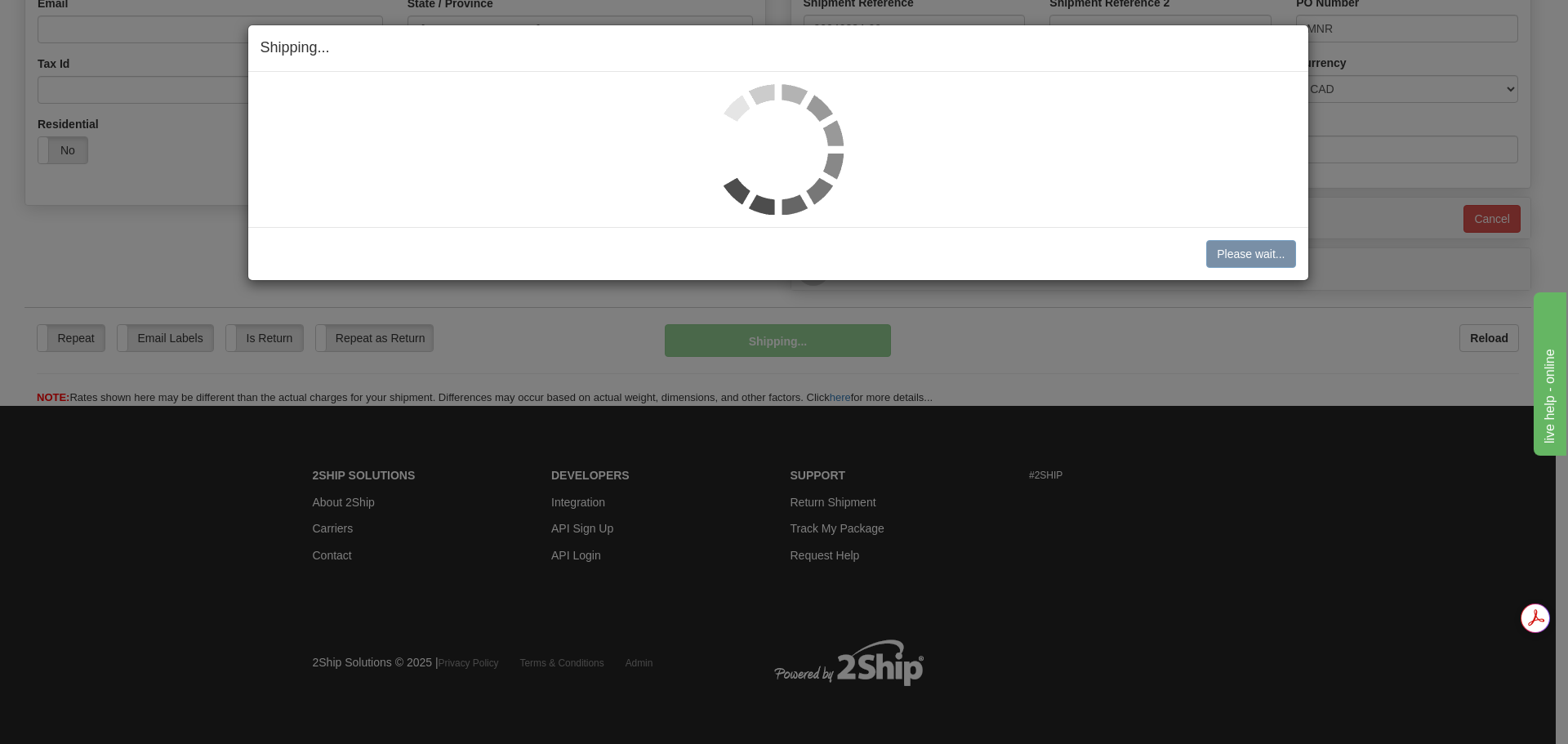
scroll to position [470, 0]
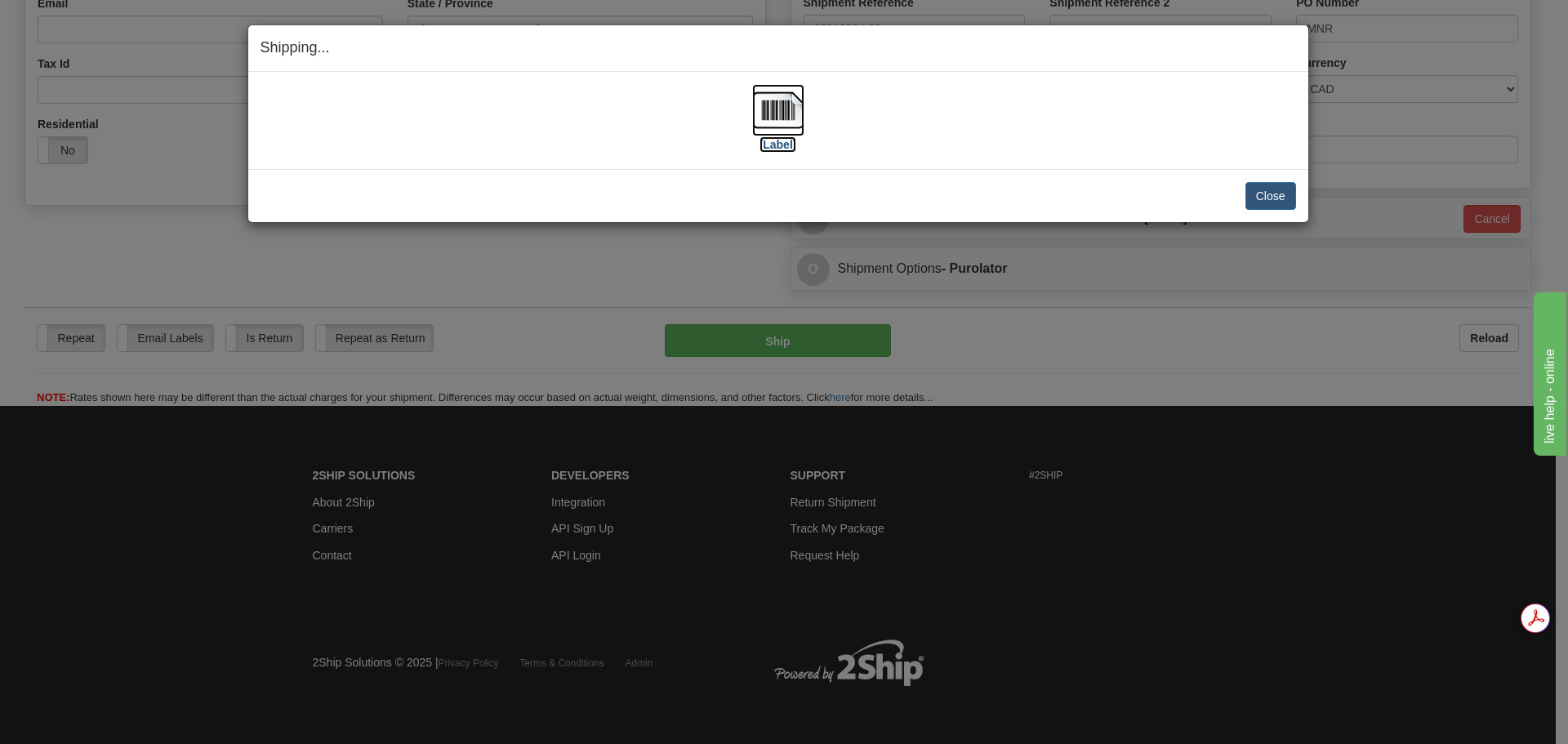
click at [756, 116] on img at bounding box center [778, 110] width 52 height 52
